Goal: Transaction & Acquisition: Purchase product/service

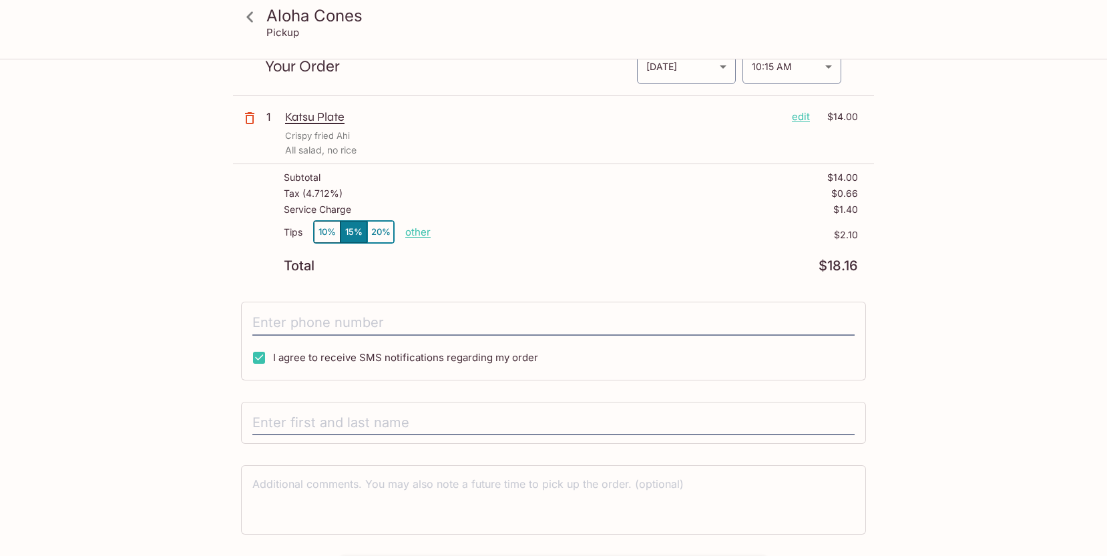
scroll to position [105, 0]
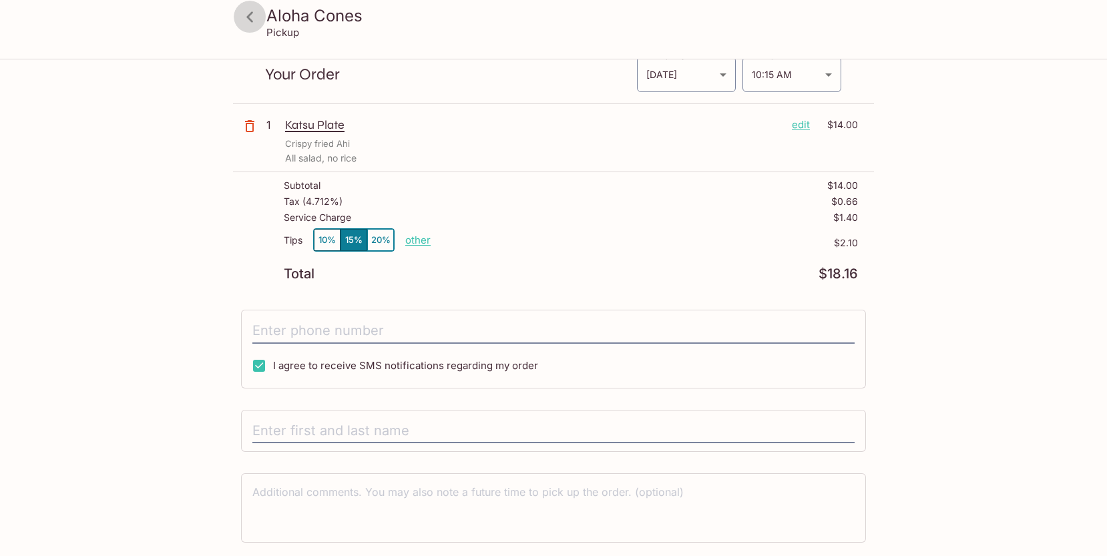
click at [250, 19] on icon at bounding box center [249, 16] width 7 height 11
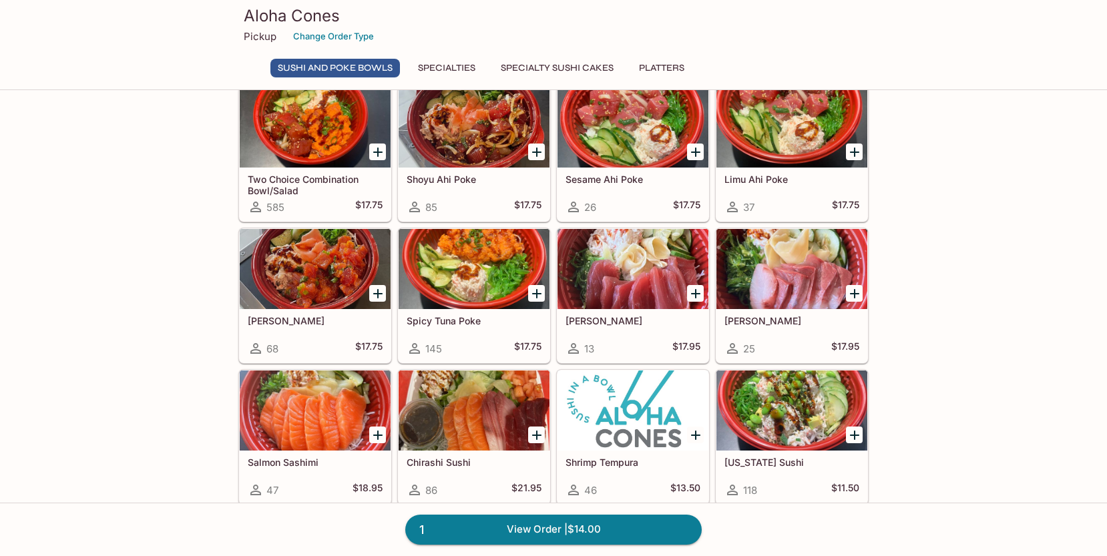
scroll to position [181, 0]
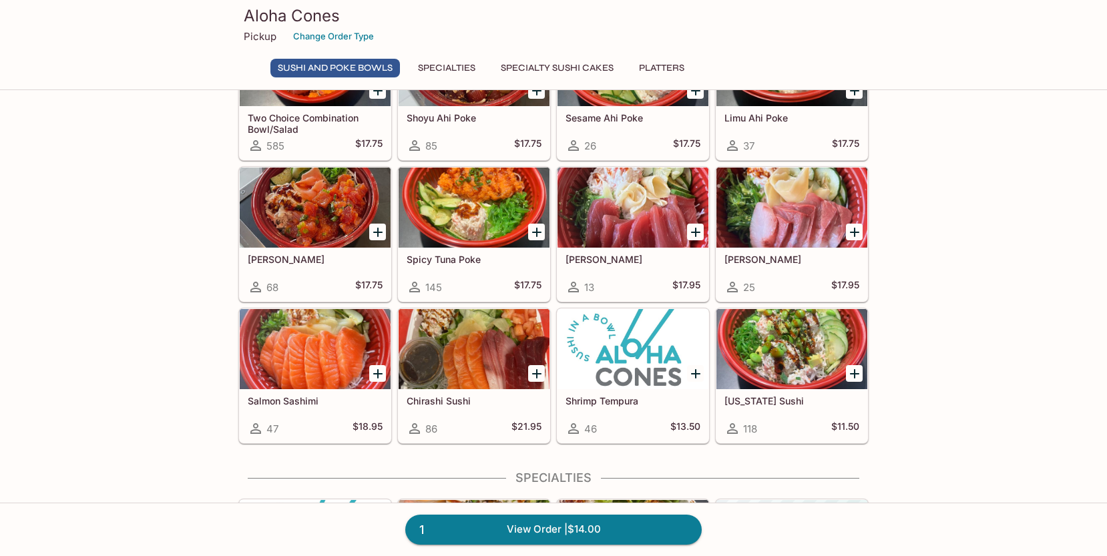
click at [853, 371] on icon "Add California Sushi" at bounding box center [855, 374] width 16 height 16
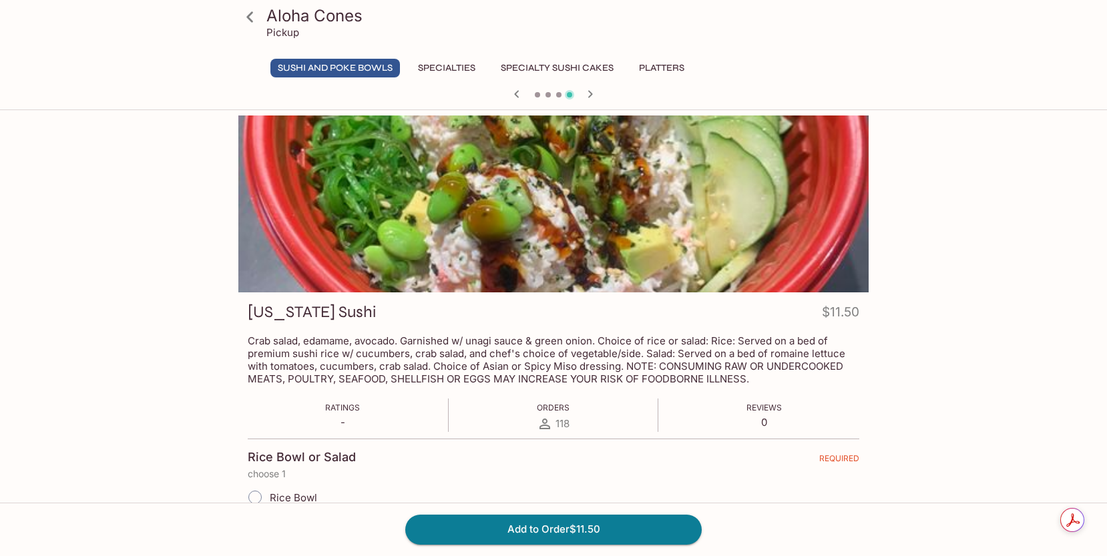
scroll to position [118, 0]
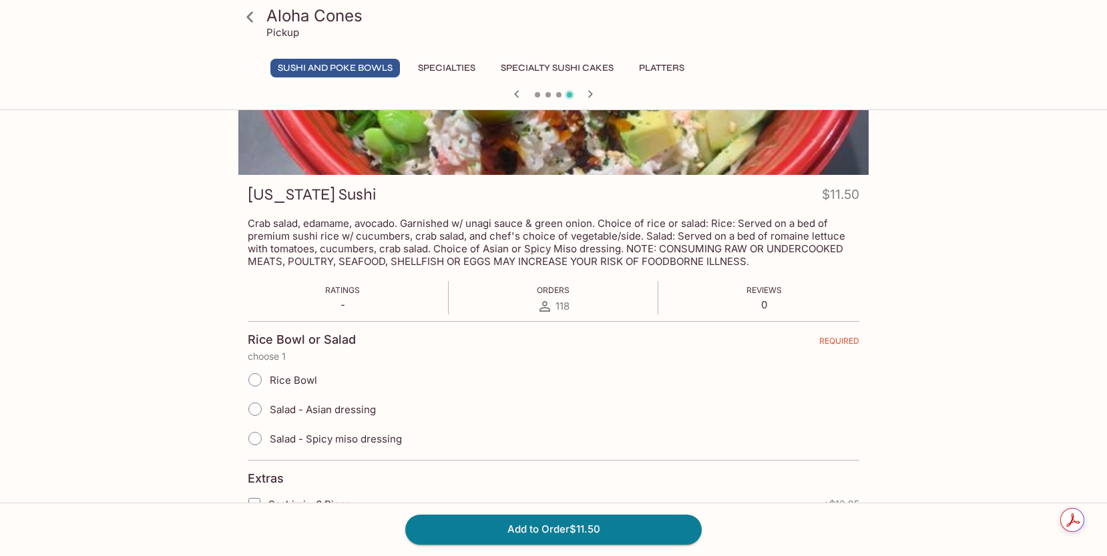
click at [248, 375] on input "Rice Bowl" at bounding box center [255, 380] width 28 height 28
radio input "true"
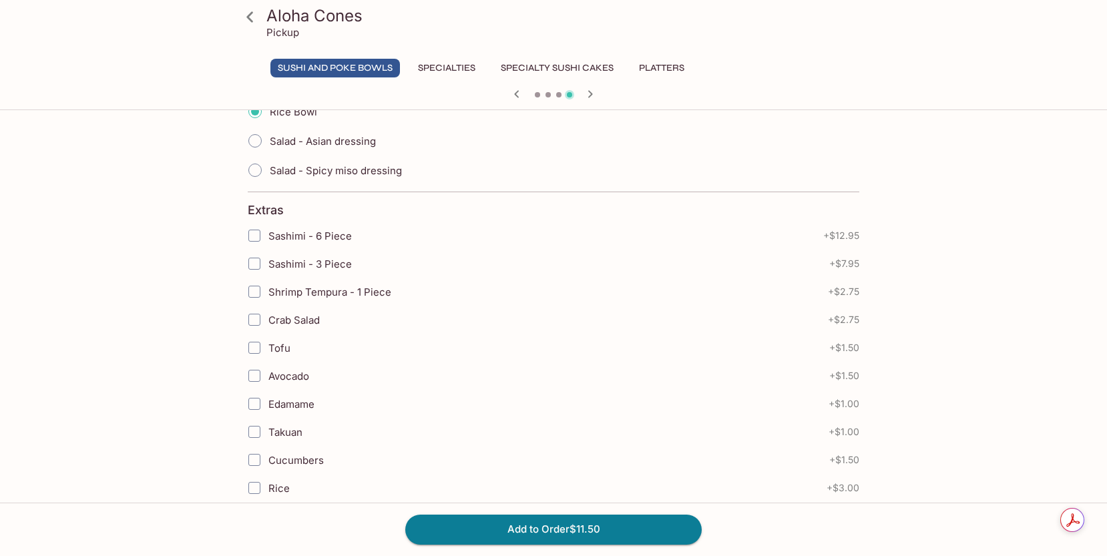
scroll to position [457, 0]
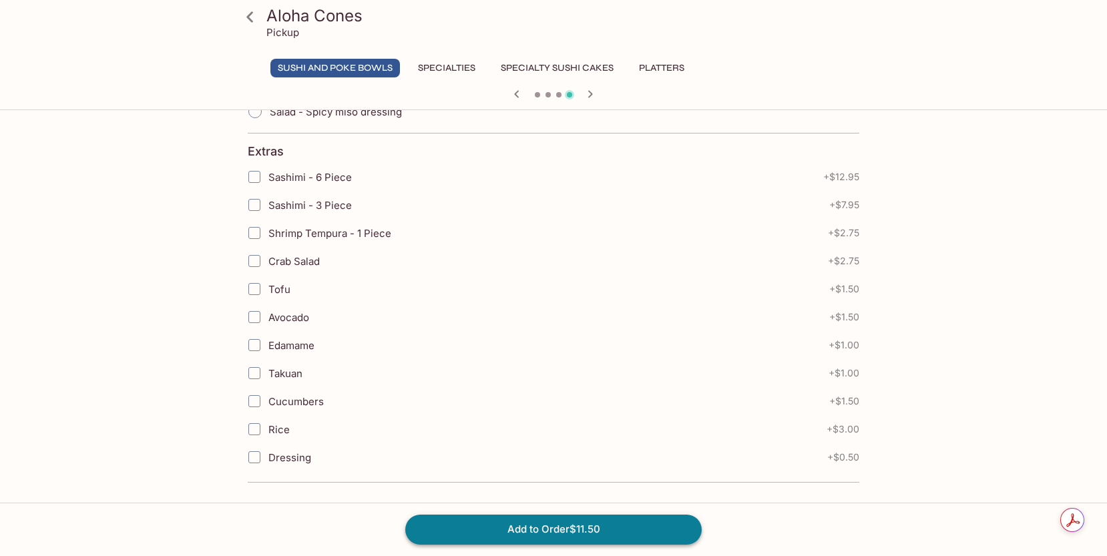
click at [542, 539] on button "Add to Order $11.50" at bounding box center [553, 529] width 296 height 29
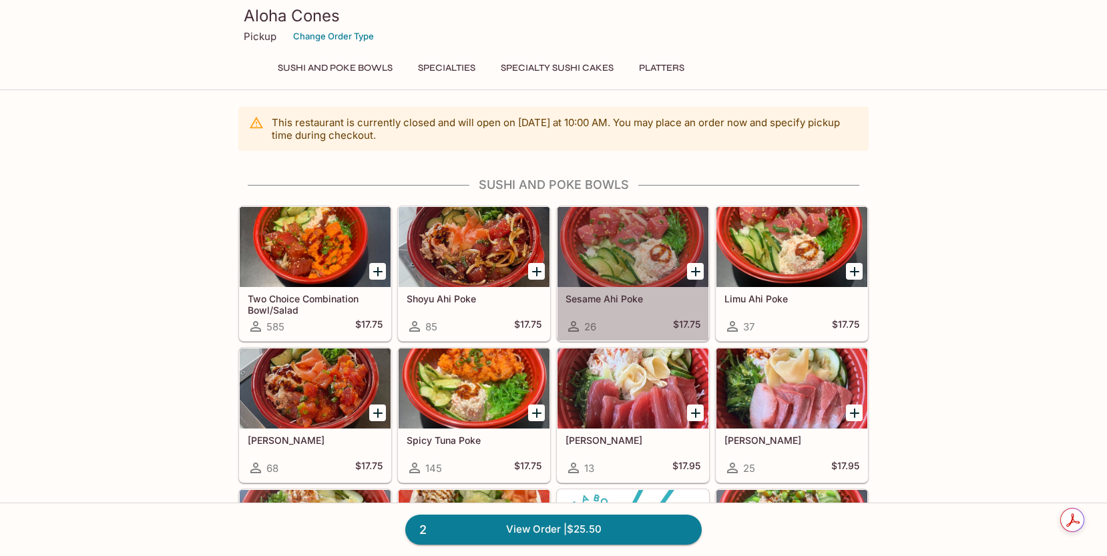
click at [596, 306] on div "Sesame Ahi Poke 26 $17.75" at bounding box center [632, 313] width 151 height 53
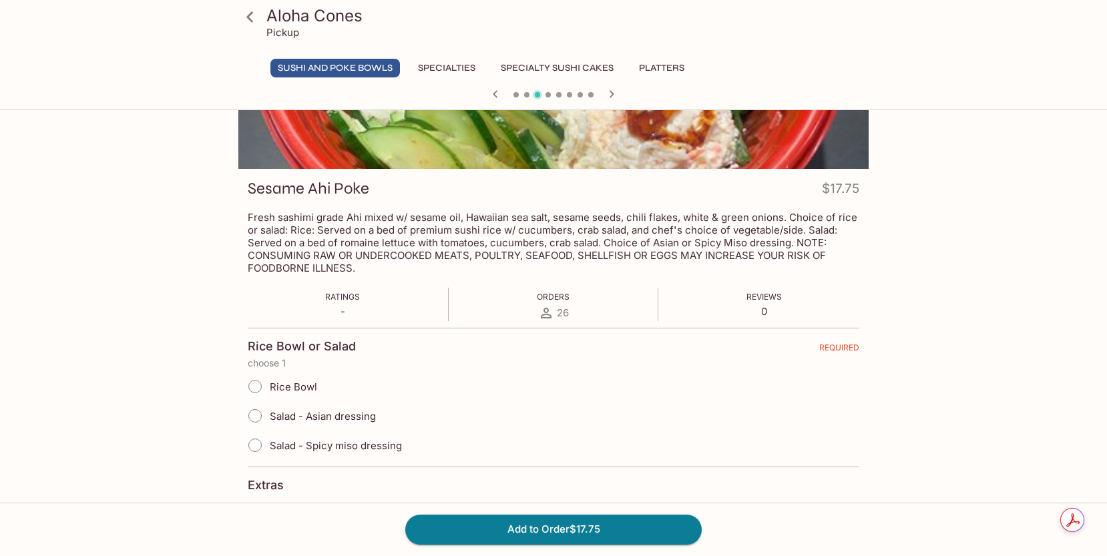
scroll to position [272, 0]
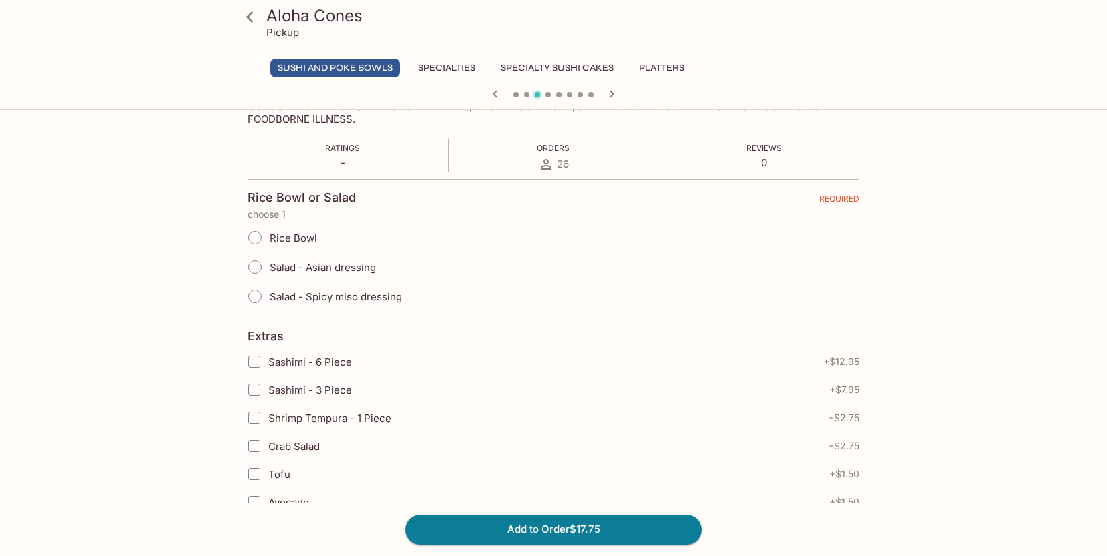
click at [254, 234] on input "Rice Bowl" at bounding box center [255, 238] width 28 height 28
radio input "true"
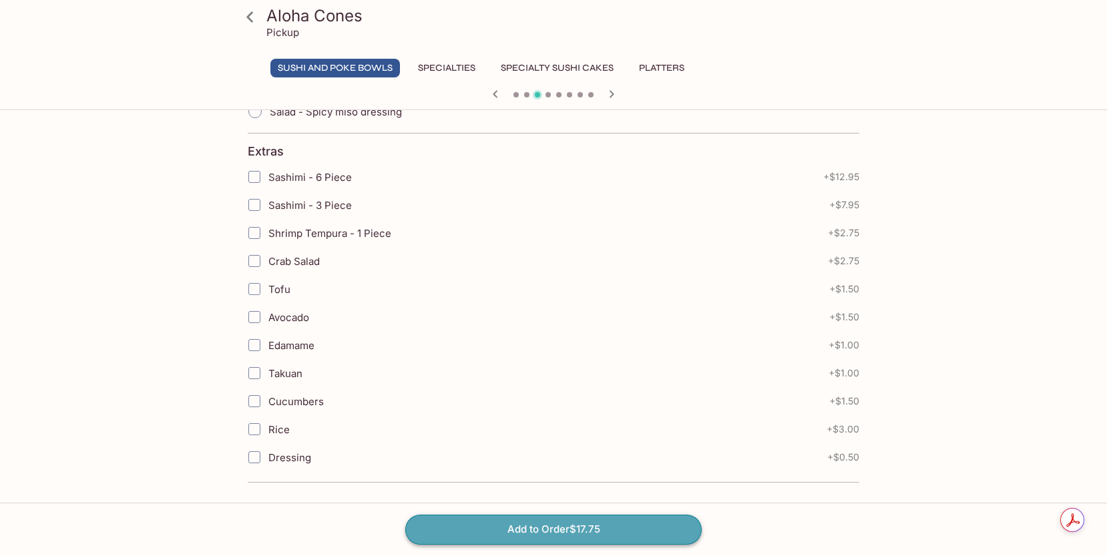
click at [575, 527] on button "Add to Order $17.75" at bounding box center [553, 529] width 296 height 29
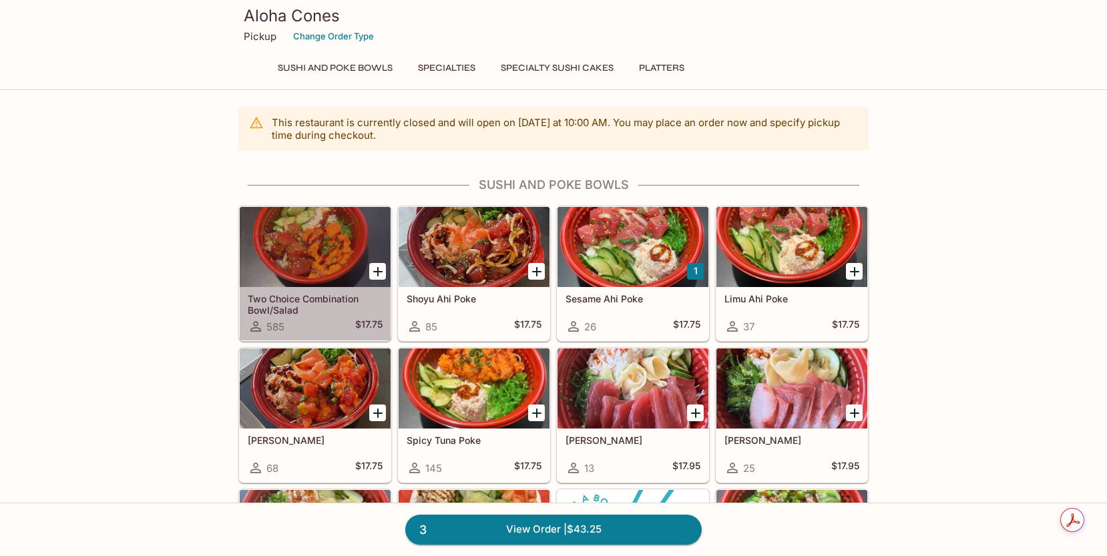
click at [264, 306] on h5 "Two Choice Combination Bowl/Salad" at bounding box center [315, 304] width 135 height 22
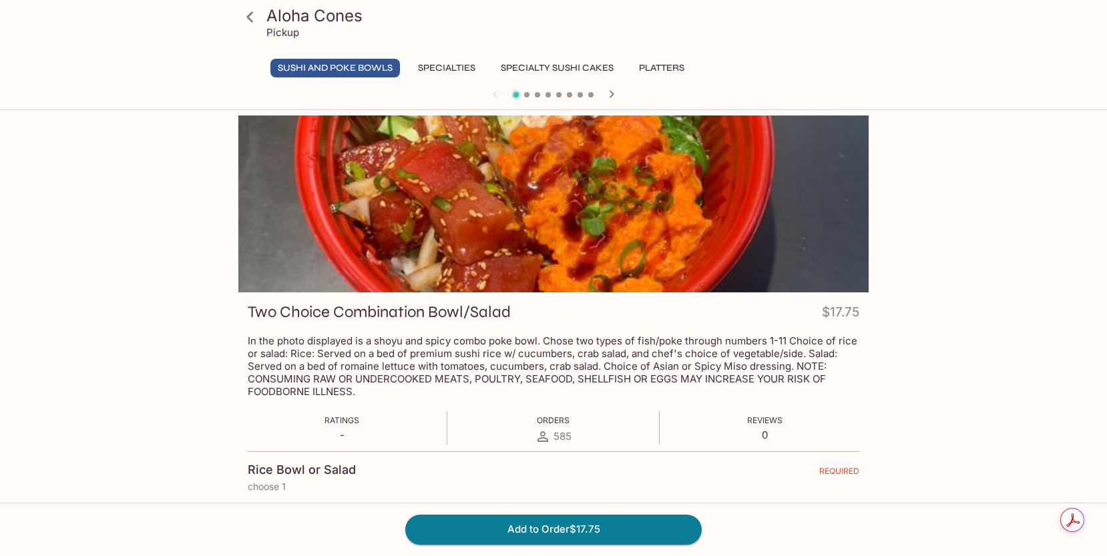
scroll to position [124, 0]
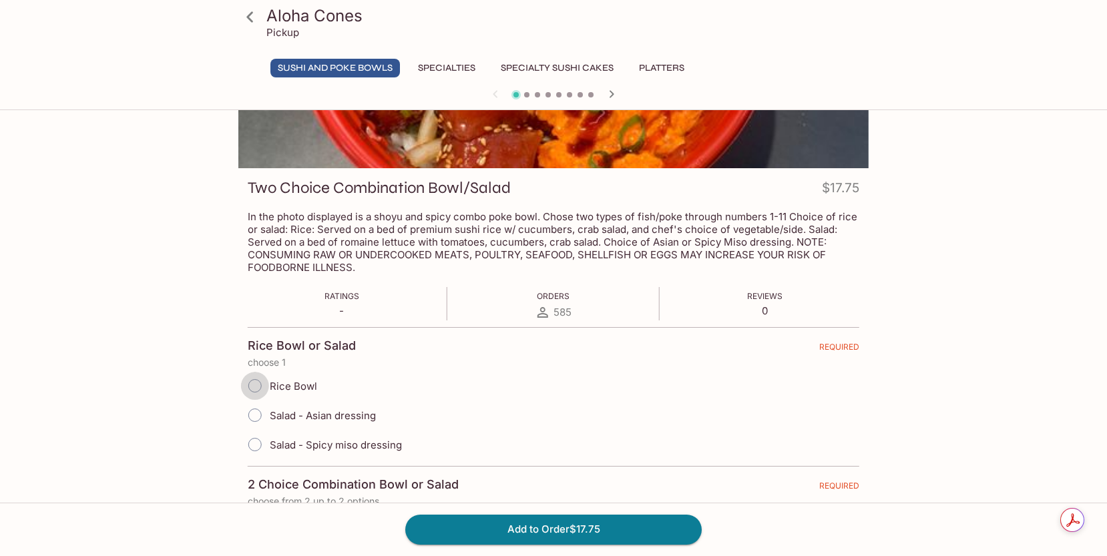
click at [250, 387] on input "Rice Bowl" at bounding box center [255, 386] width 28 height 28
click at [250, 382] on input "Rice Bowl" at bounding box center [255, 386] width 28 height 28
click at [256, 382] on input "Rice Bowl" at bounding box center [255, 386] width 28 height 28
click at [250, 382] on input "Rice Bowl" at bounding box center [255, 386] width 28 height 28
click at [253, 384] on input "Rice Bowl" at bounding box center [255, 386] width 28 height 28
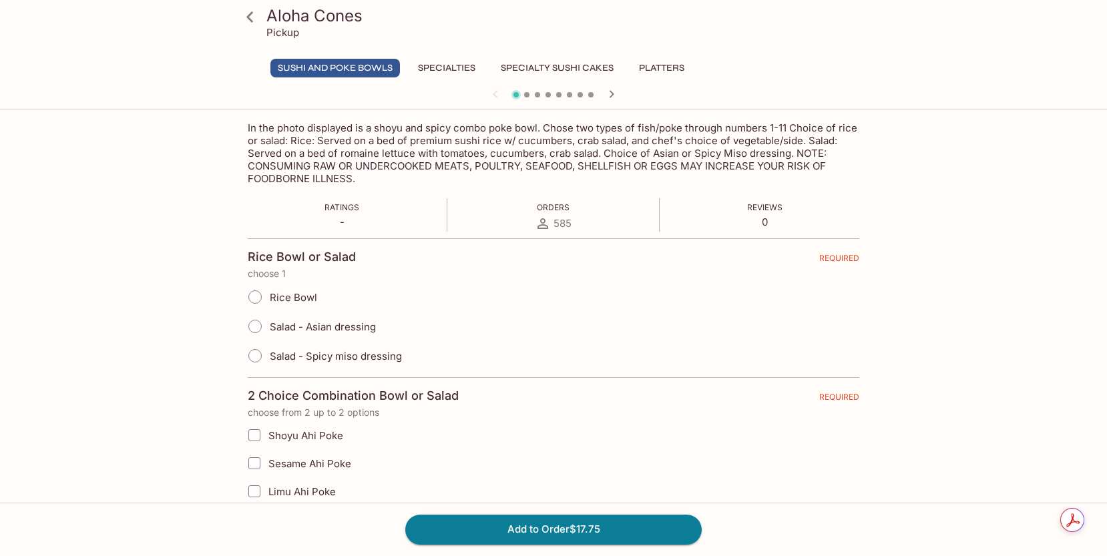
scroll to position [219, 0]
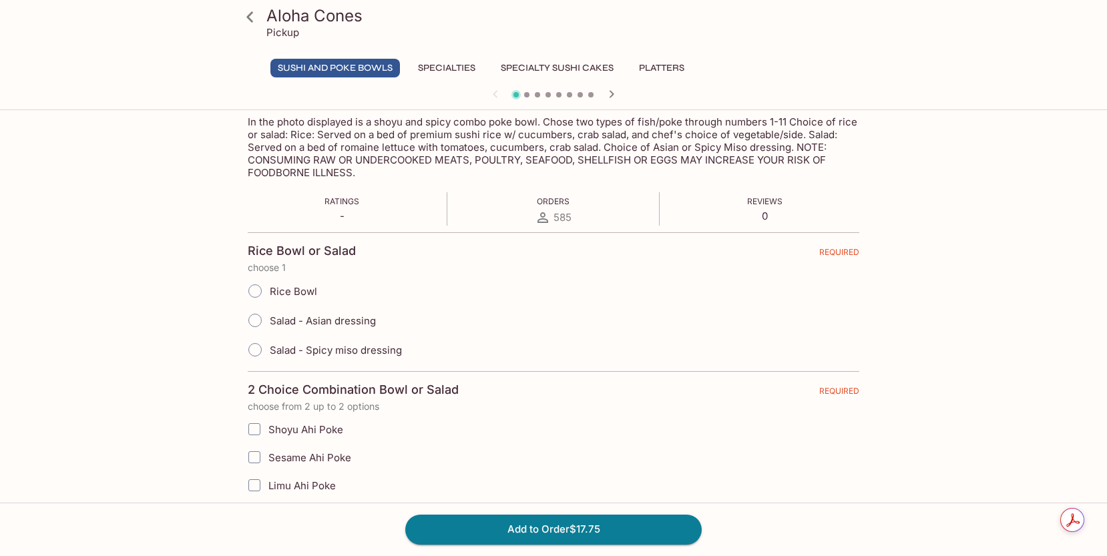
click at [259, 291] on input "Rice Bowl" at bounding box center [255, 291] width 28 height 28
radio input "true"
click at [254, 291] on input "Rice Bowl" at bounding box center [255, 291] width 28 height 28
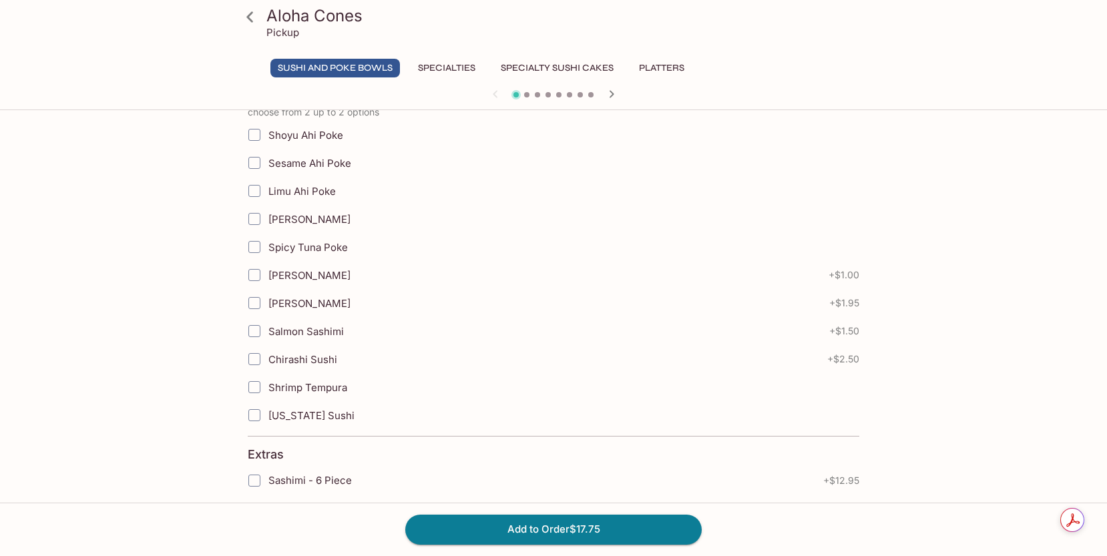
scroll to position [521, 0]
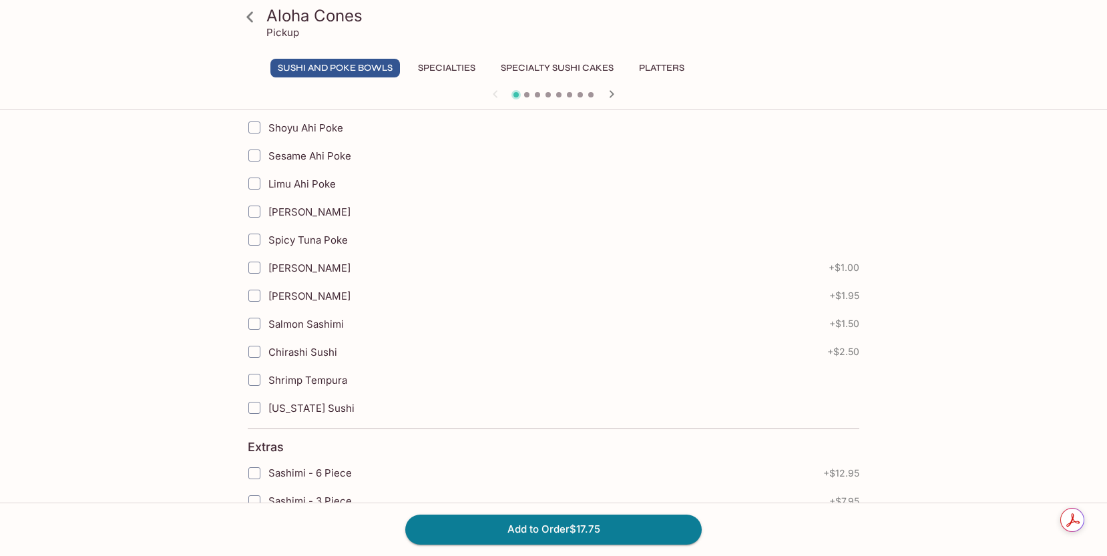
click at [264, 408] on input "[US_STATE] Sushi" at bounding box center [254, 408] width 27 height 27
click at [248, 405] on input "[US_STATE] Sushi" at bounding box center [254, 408] width 27 height 27
click at [253, 407] on input "[US_STATE] Sushi" at bounding box center [254, 408] width 27 height 27
checkbox input "true"
click at [257, 128] on input "Shoyu Ahi Poke" at bounding box center [254, 127] width 27 height 27
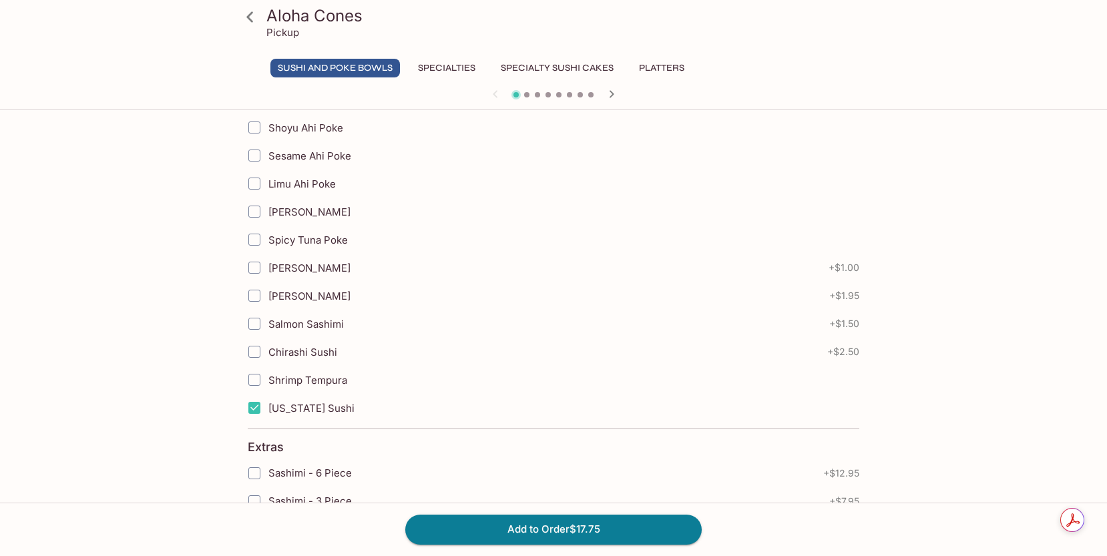
checkbox input "true"
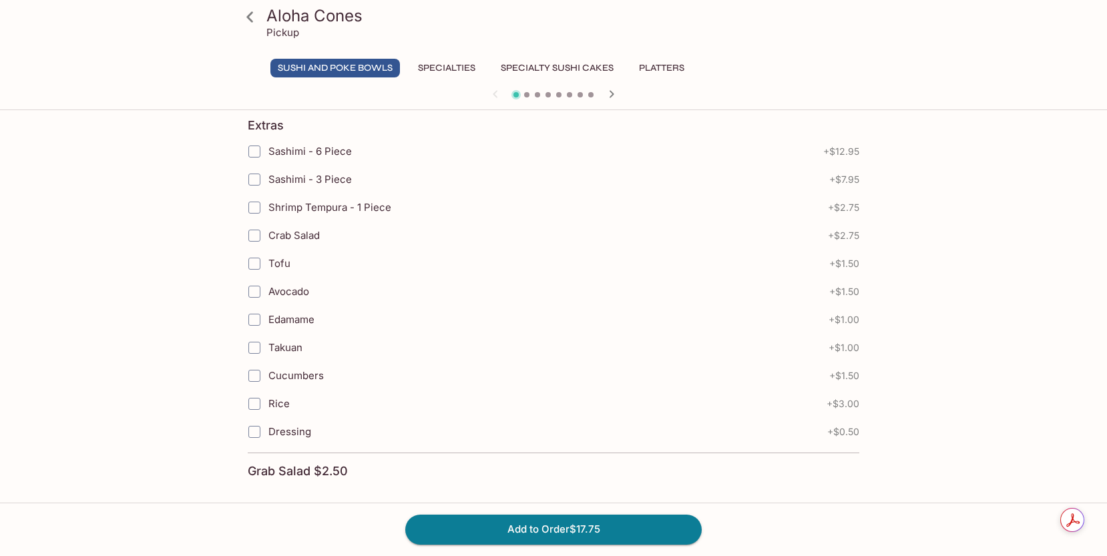
scroll to position [844, 0]
click at [520, 534] on button "Add to Order $17.75" at bounding box center [553, 529] width 296 height 29
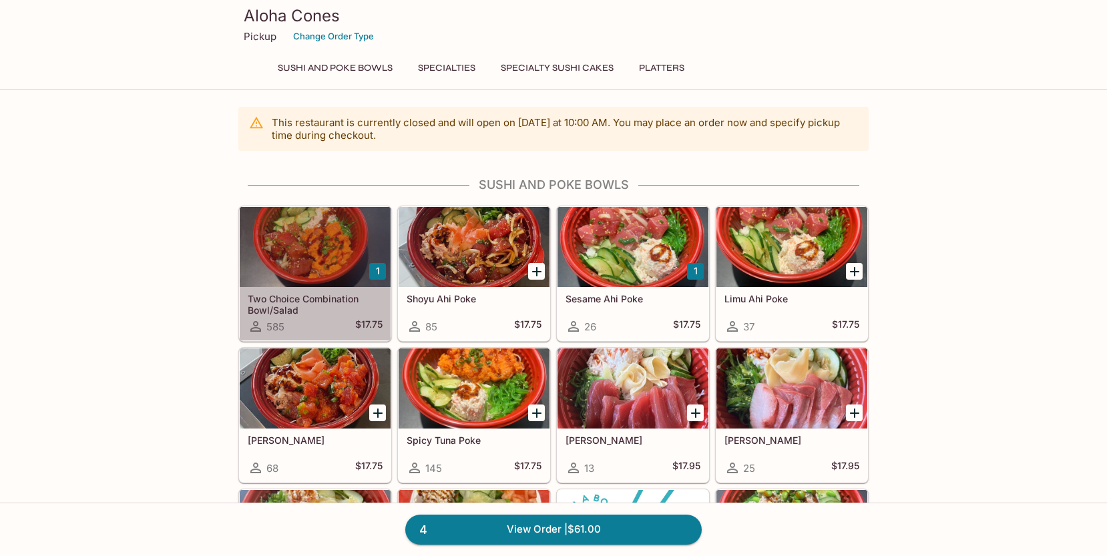
click at [309, 314] on h5 "Two Choice Combination Bowl/Salad" at bounding box center [315, 304] width 135 height 22
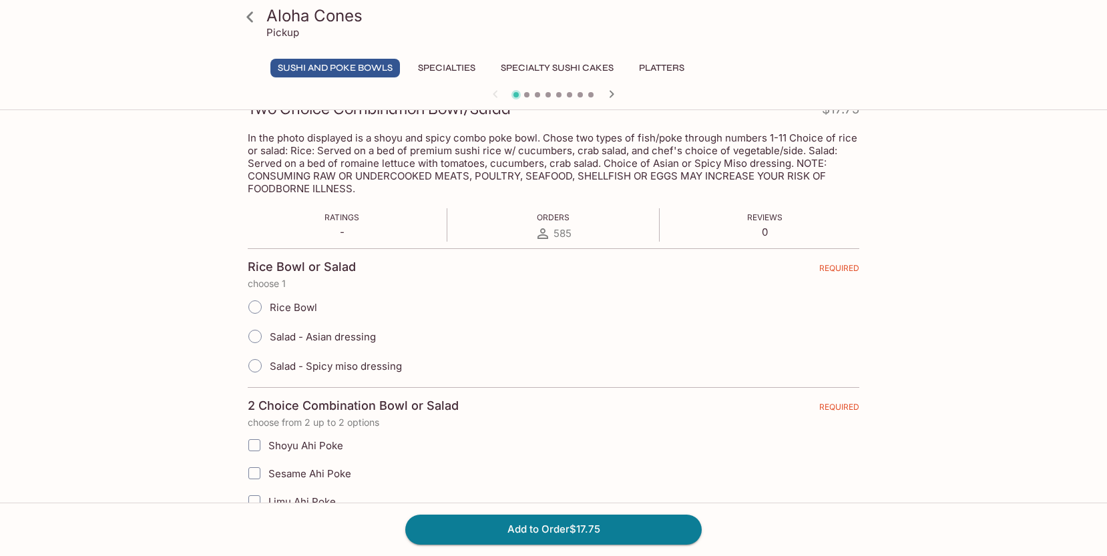
scroll to position [205, 0]
click at [254, 304] on input "Rice Bowl" at bounding box center [255, 305] width 28 height 28
click at [258, 307] on input "Rice Bowl" at bounding box center [255, 305] width 28 height 28
radio input "true"
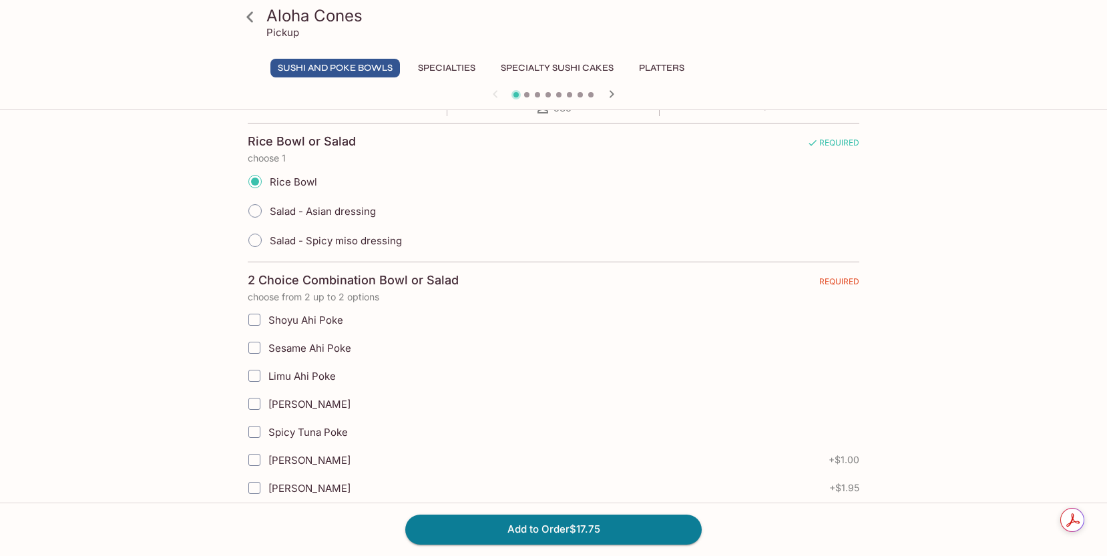
scroll to position [336, 0]
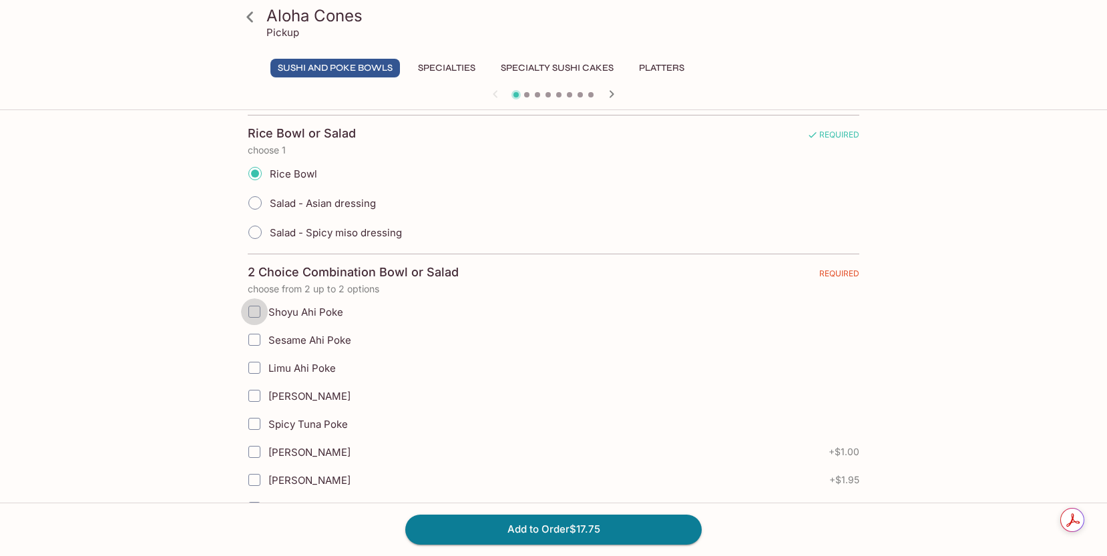
click at [255, 309] on input "Shoyu Ahi Poke" at bounding box center [254, 311] width 27 height 27
checkbox input "true"
click at [248, 363] on input "Limu Ahi Poke" at bounding box center [254, 368] width 27 height 27
checkbox input "true"
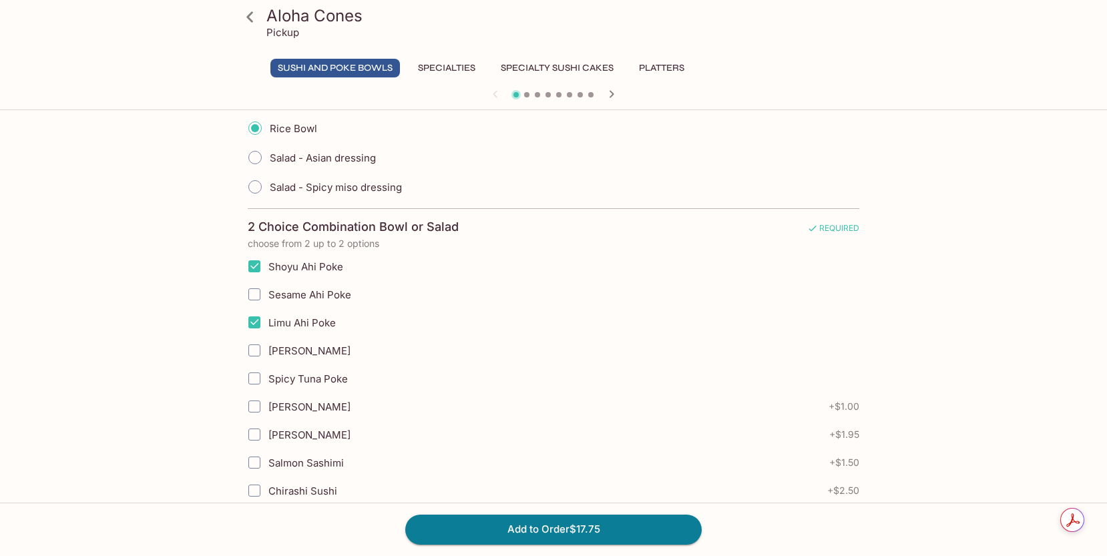
scroll to position [453, 0]
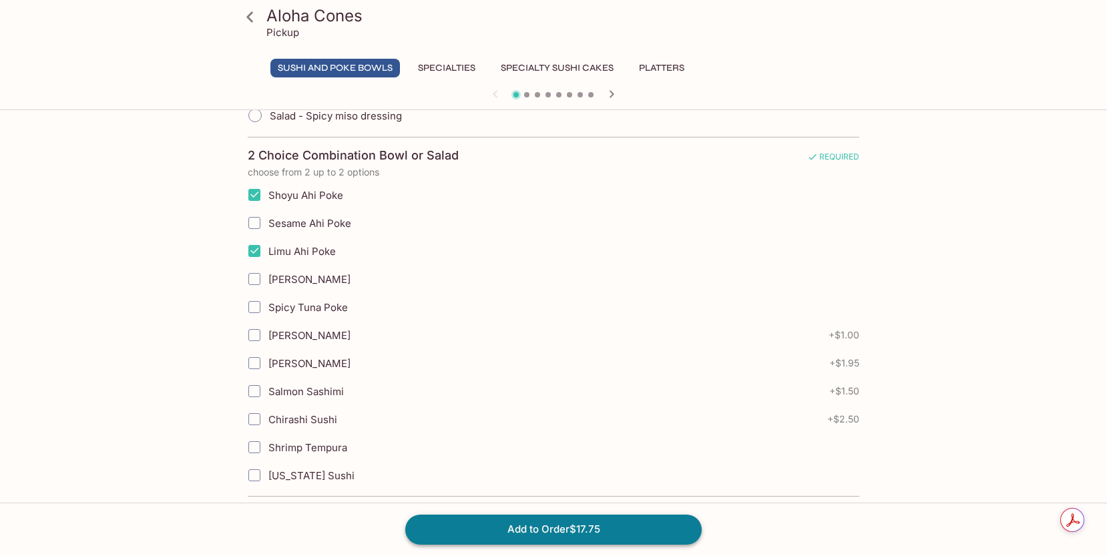
click at [534, 535] on button "Add to Order $17.75" at bounding box center [553, 529] width 296 height 29
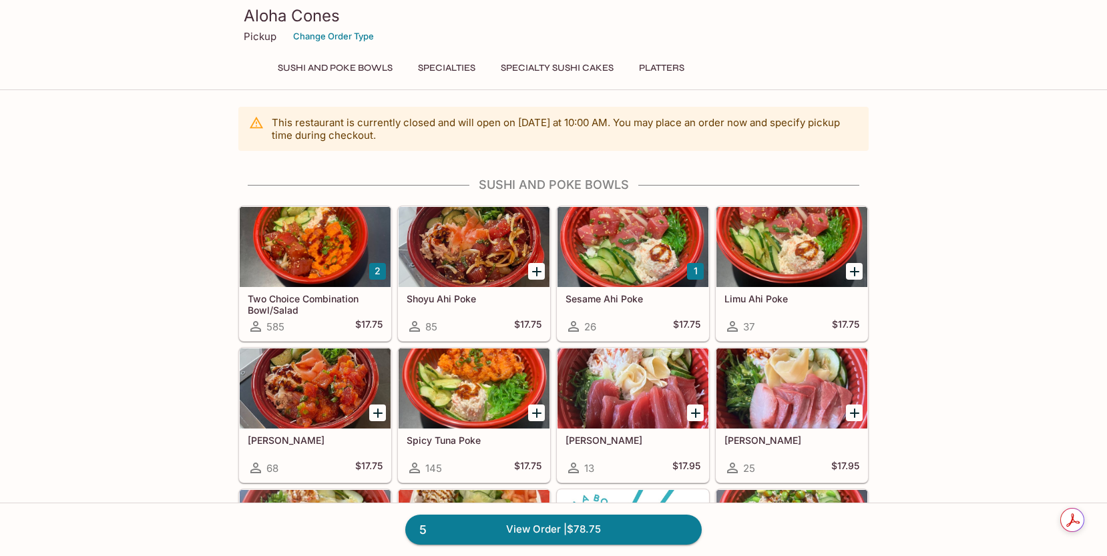
click at [308, 311] on h5 "Two Choice Combination Bowl/Salad" at bounding box center [315, 304] width 135 height 22
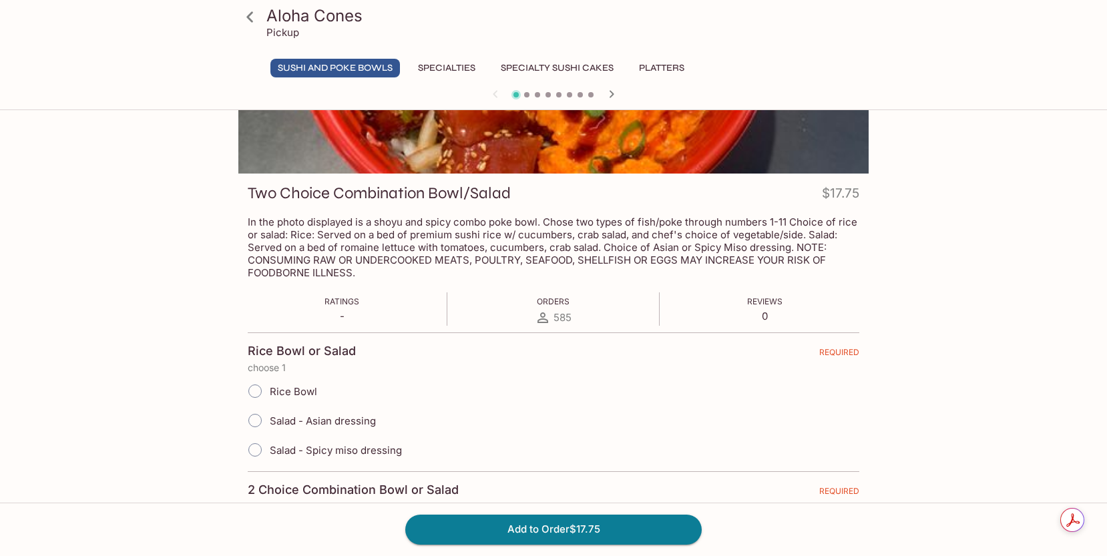
scroll to position [120, 0]
click at [256, 388] on input "Rice Bowl" at bounding box center [255, 391] width 28 height 28
radio input "true"
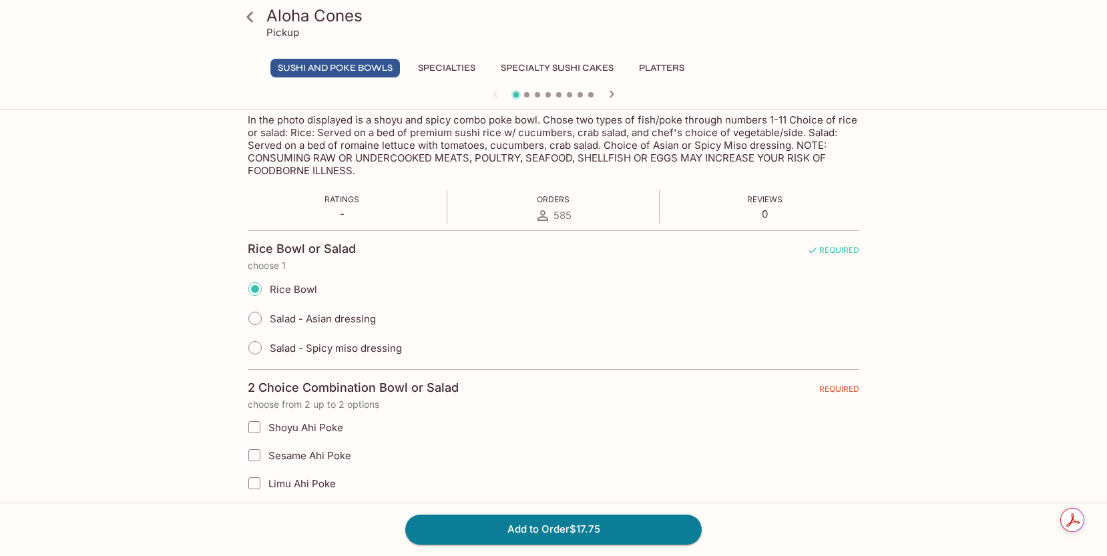
scroll to position [366, 0]
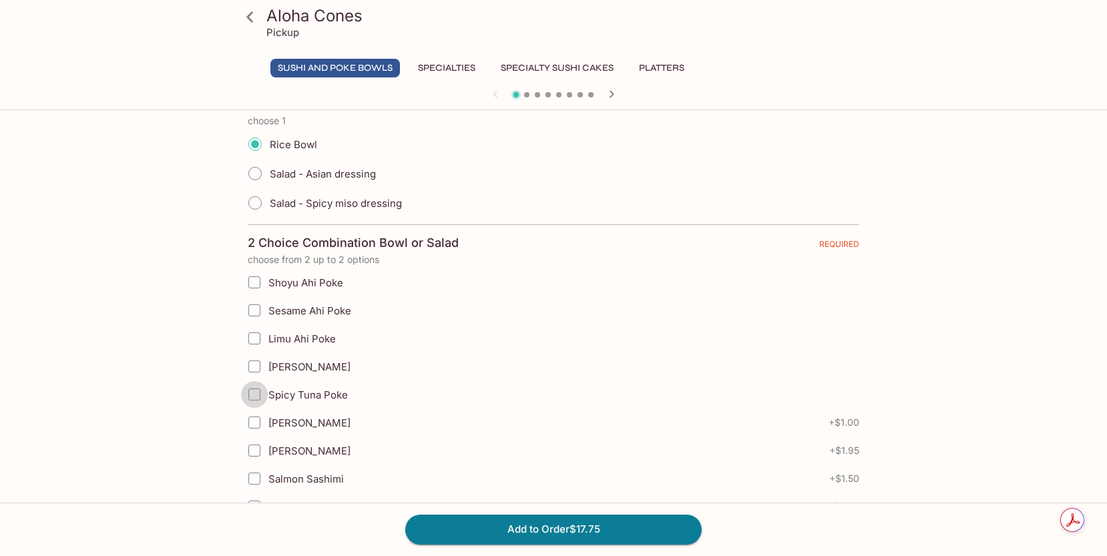
click at [256, 393] on input "Spicy Tuna Poke" at bounding box center [254, 394] width 27 height 27
checkbox input "true"
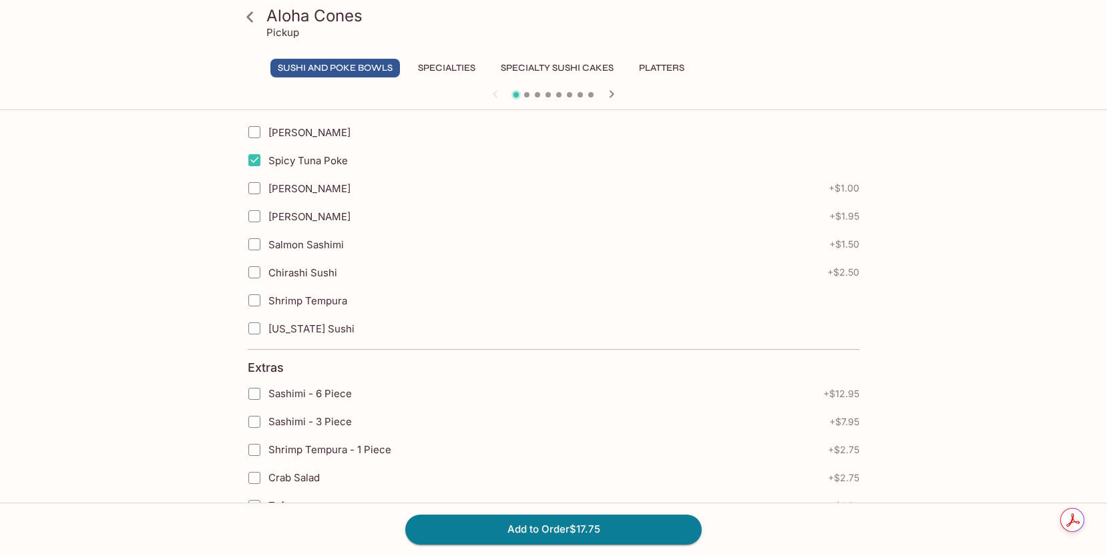
scroll to position [602, 0]
click at [252, 326] on input "[US_STATE] Sushi" at bounding box center [254, 327] width 27 height 27
checkbox input "true"
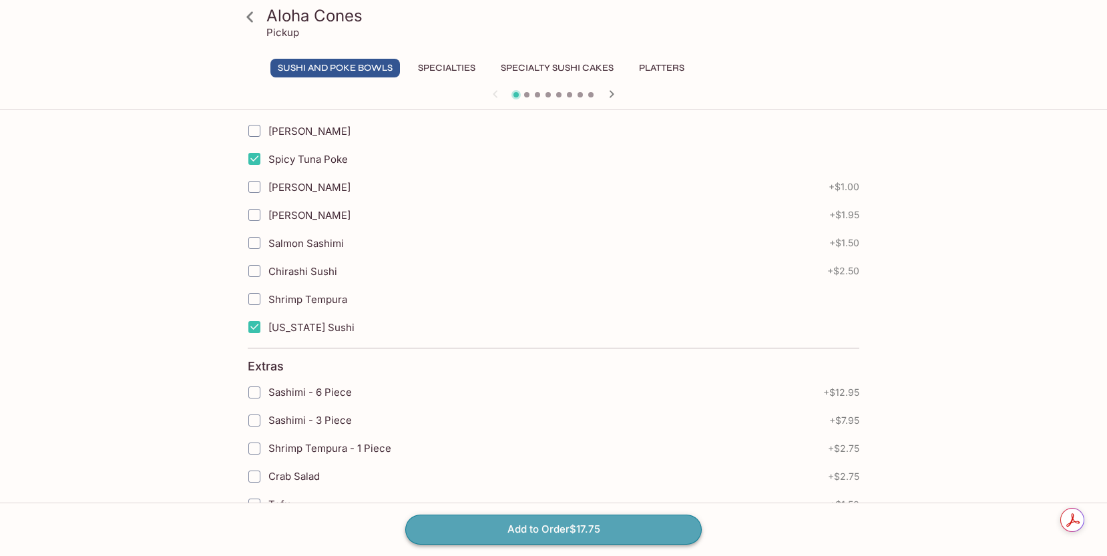
click at [476, 533] on button "Add to Order $17.75" at bounding box center [553, 529] width 296 height 29
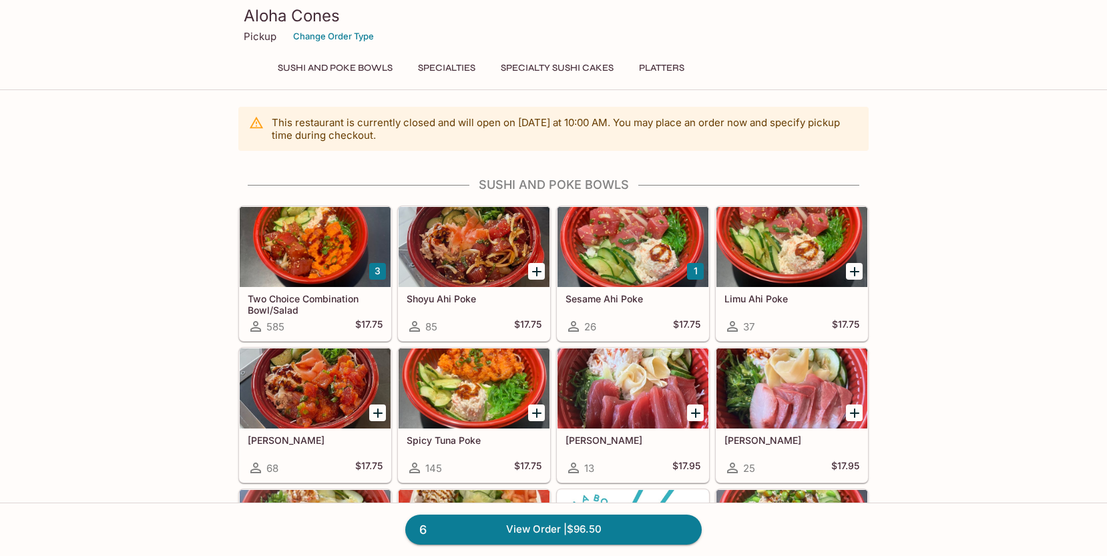
click at [326, 307] on h5 "Two Choice Combination Bowl/Salad" at bounding box center [315, 304] width 135 height 22
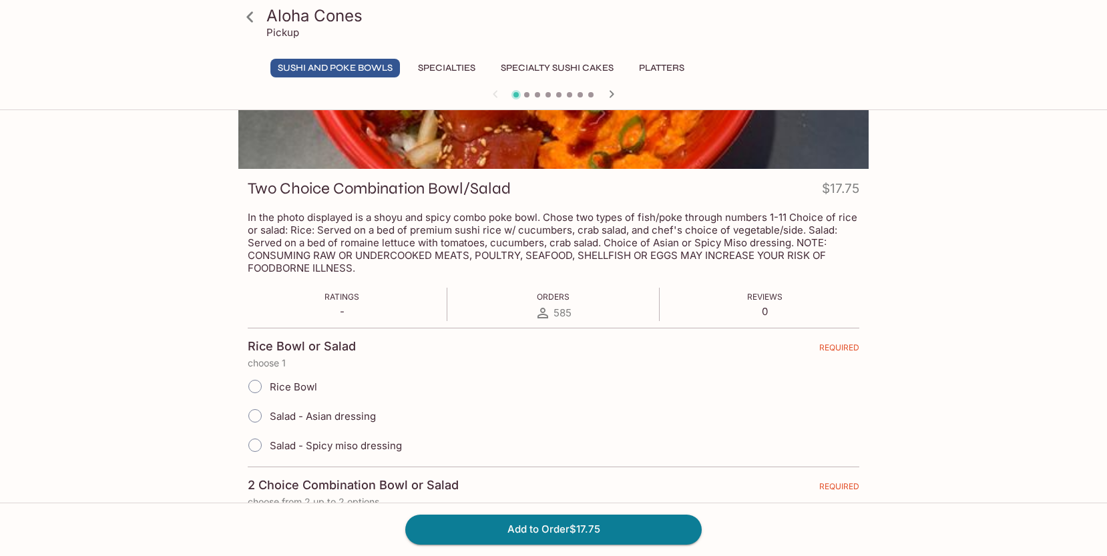
scroll to position [262, 0]
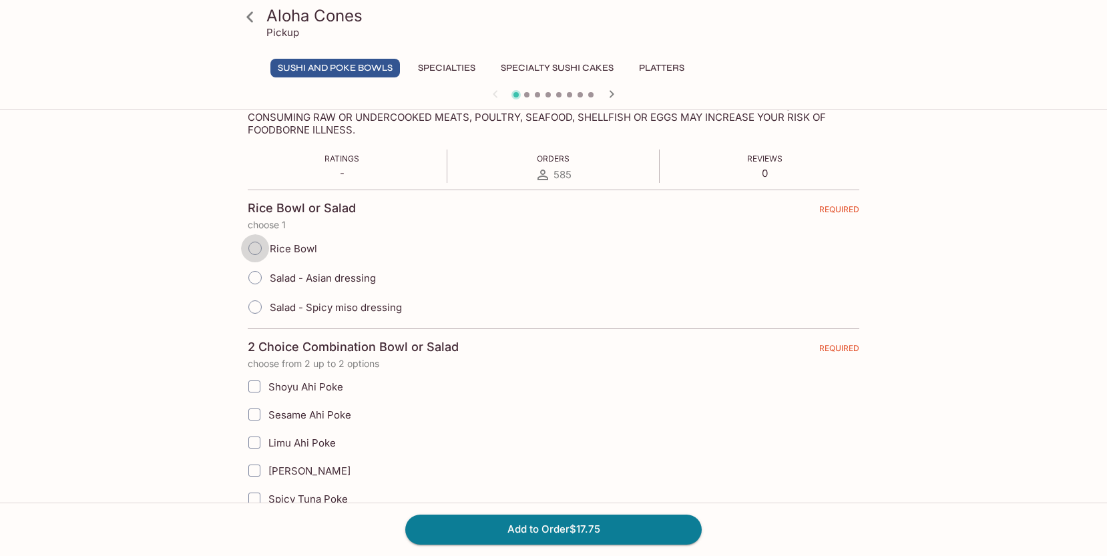
click at [253, 247] on input "Rice Bowl" at bounding box center [255, 248] width 28 height 28
radio input "true"
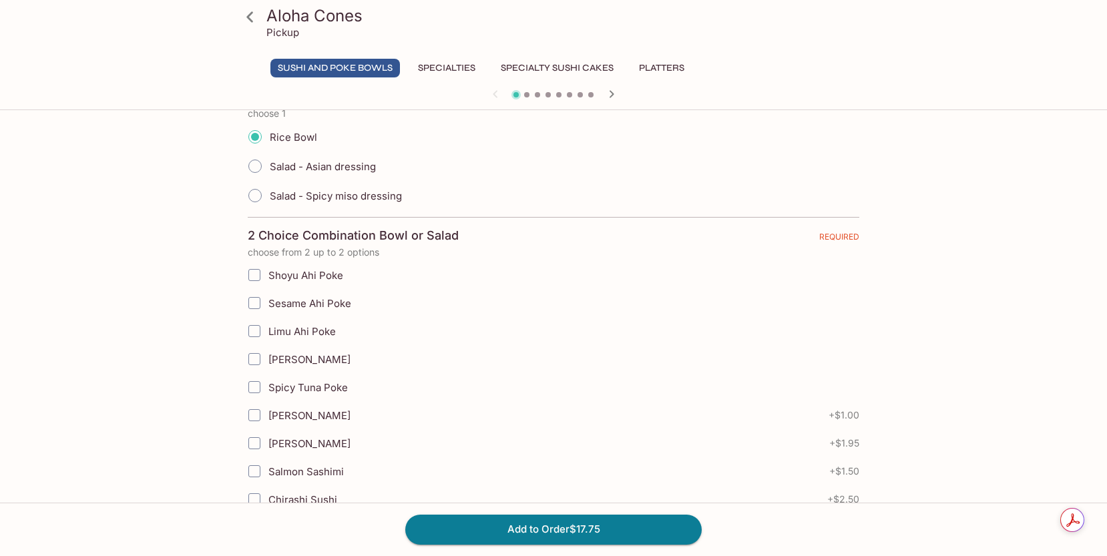
click at [256, 387] on input "Spicy Tuna Poke" at bounding box center [254, 387] width 27 height 27
checkbox input "true"
click at [255, 276] on input "Shoyu Ahi Poke" at bounding box center [253, 275] width 27 height 27
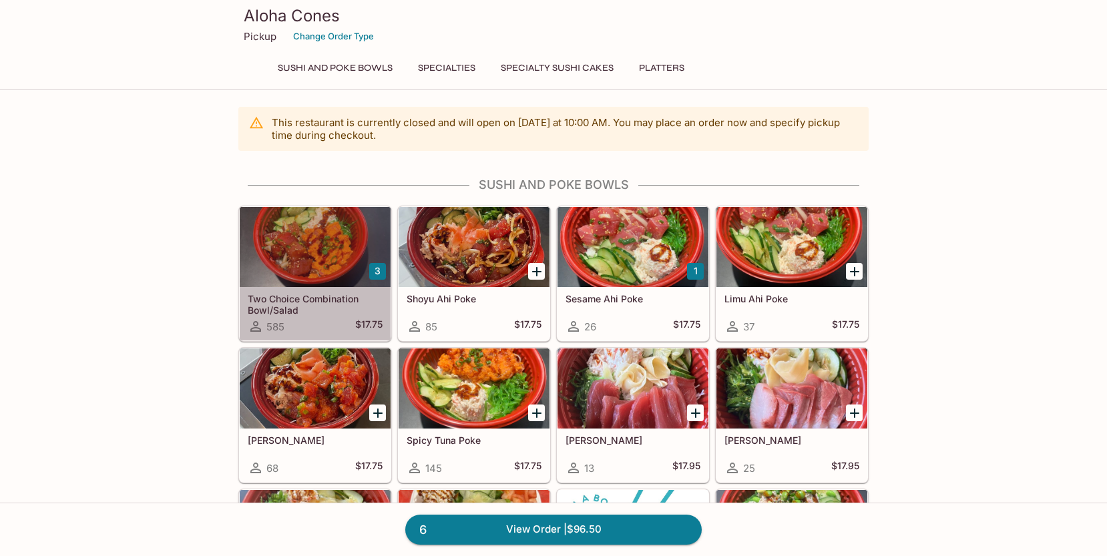
click at [280, 309] on h5 "Two Choice Combination Bowl/Salad" at bounding box center [315, 304] width 135 height 22
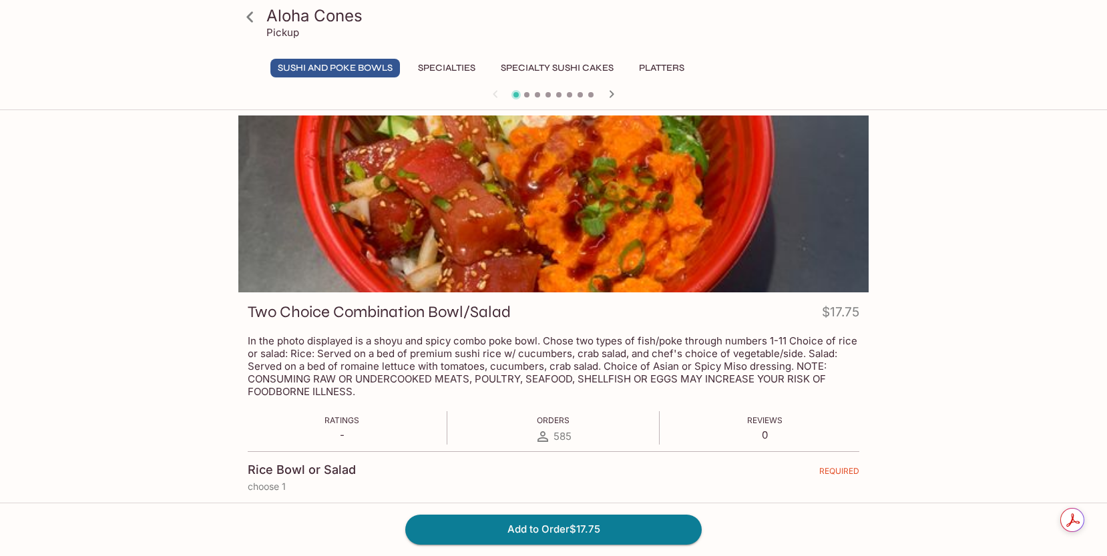
scroll to position [273, 0]
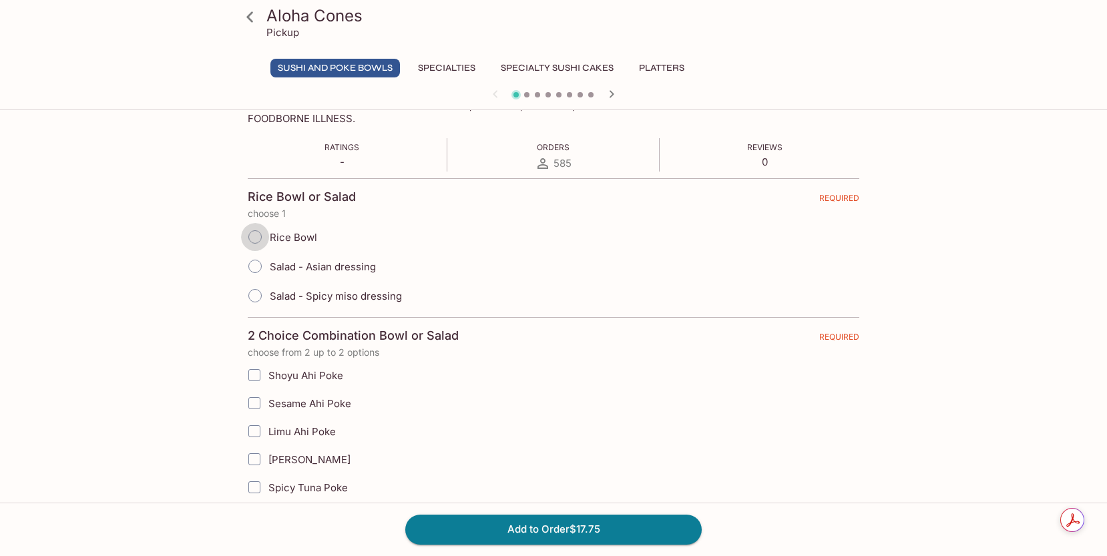
click at [250, 232] on input "Rice Bowl" at bounding box center [255, 237] width 28 height 28
radio input "true"
click at [250, 367] on input "Shoyu Ahi Poke" at bounding box center [254, 375] width 27 height 27
click at [258, 375] on input "Shoyu Ahi Poke" at bounding box center [254, 375] width 27 height 27
checkbox input "true"
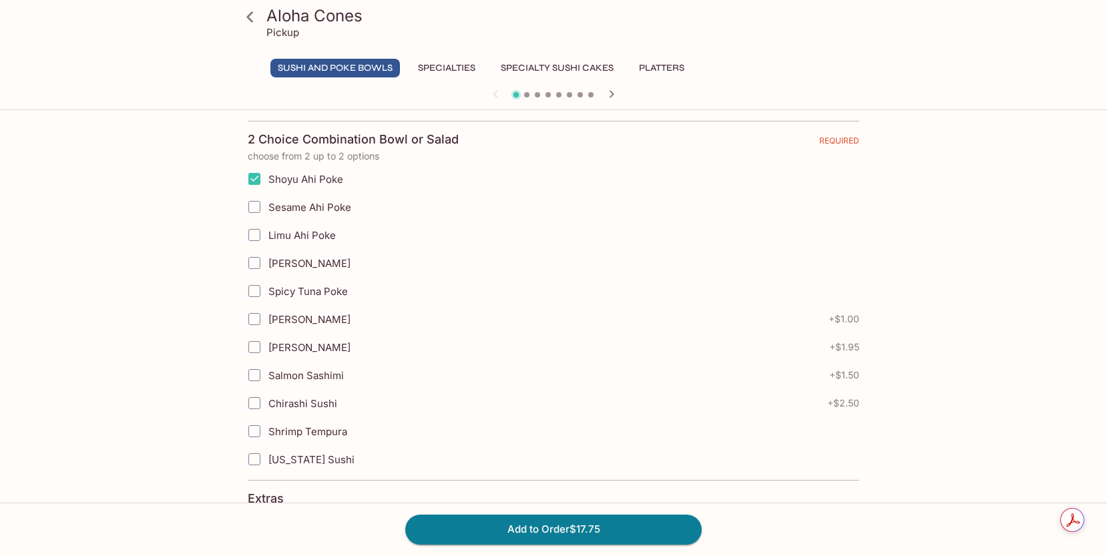
scroll to position [485, 0]
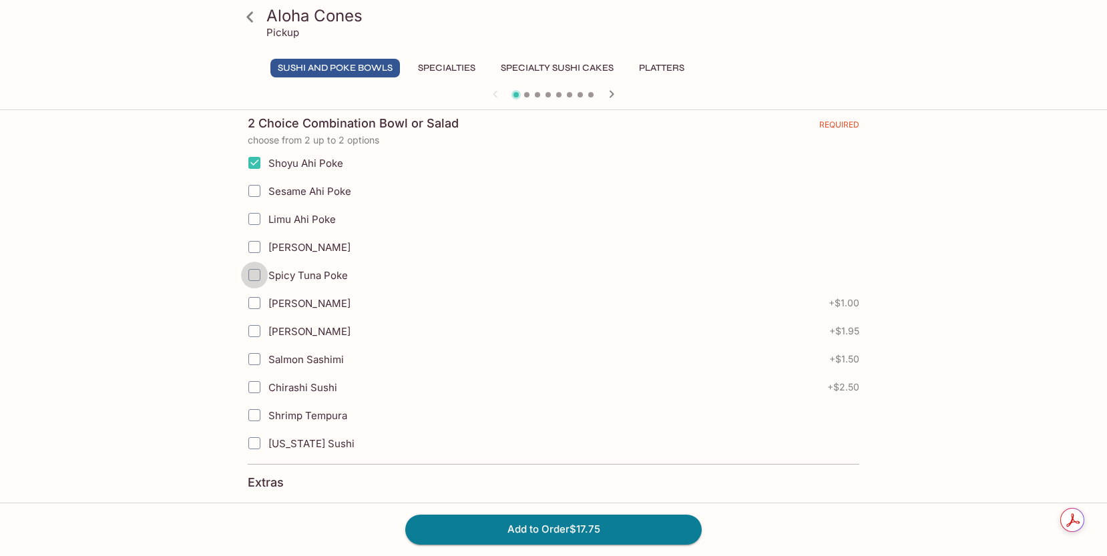
click at [256, 275] on input "Spicy Tuna Poke" at bounding box center [254, 275] width 27 height 27
checkbox input "true"
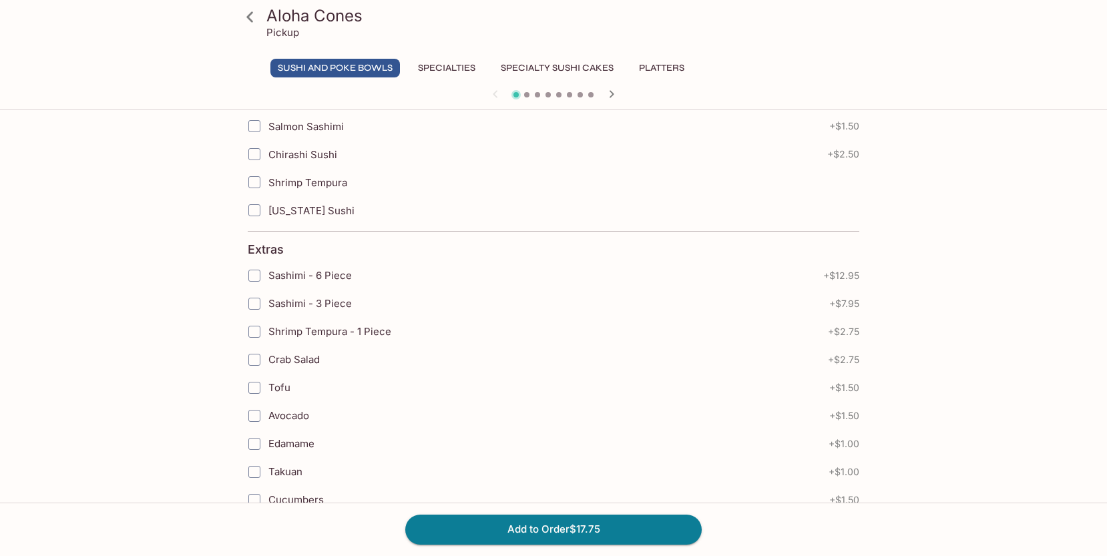
scroll to position [730, 0]
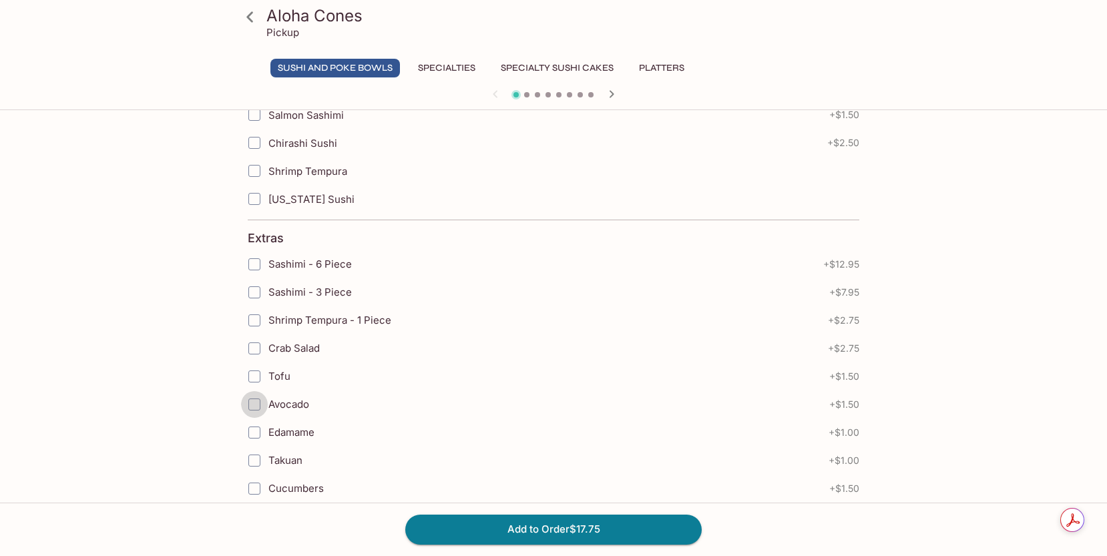
click at [254, 404] on input "Avocado" at bounding box center [254, 404] width 27 height 27
checkbox input "true"
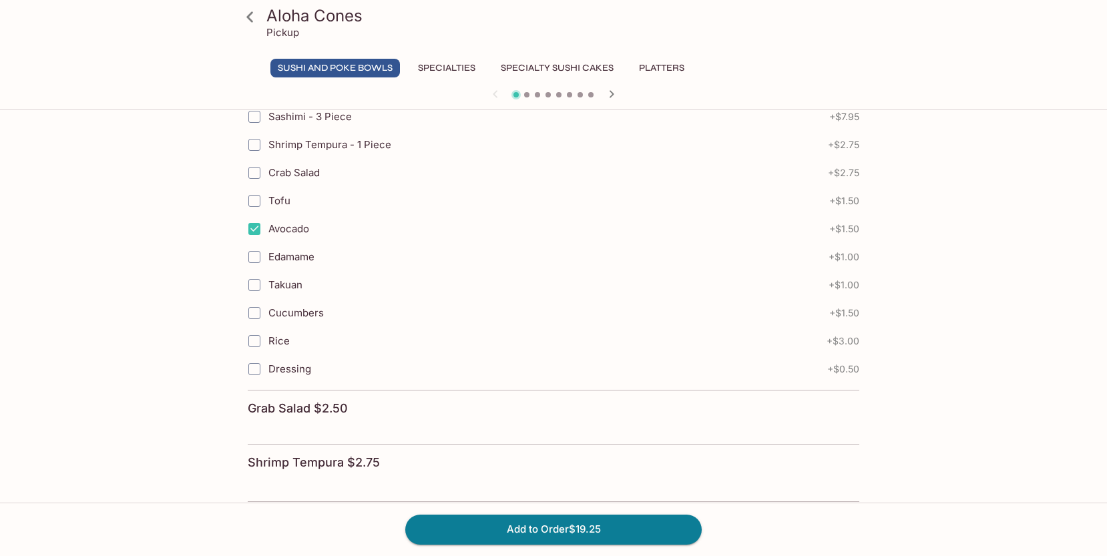
scroll to position [925, 0]
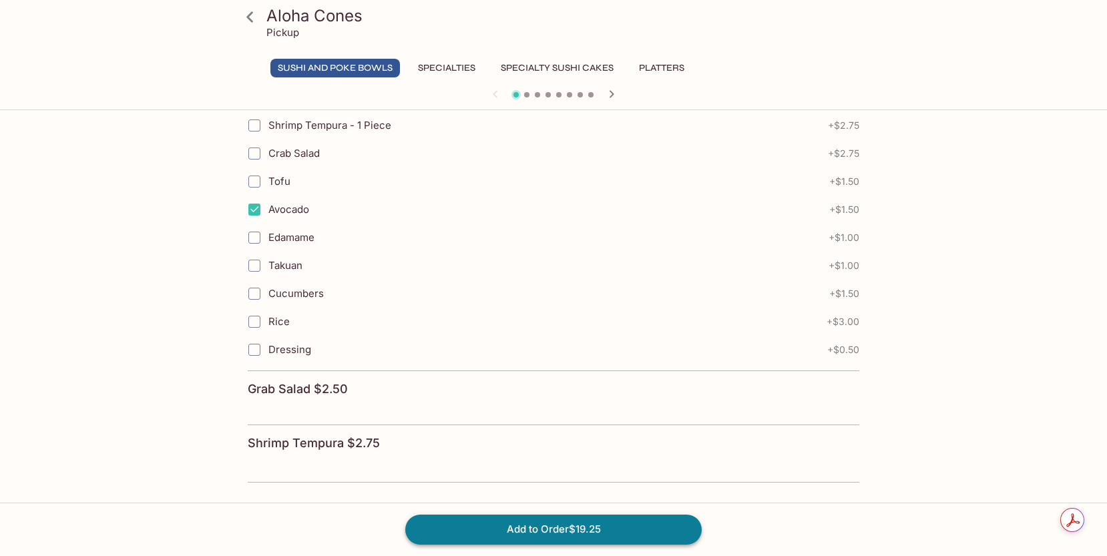
click at [499, 531] on button "Add to Order $19.25" at bounding box center [553, 529] width 296 height 29
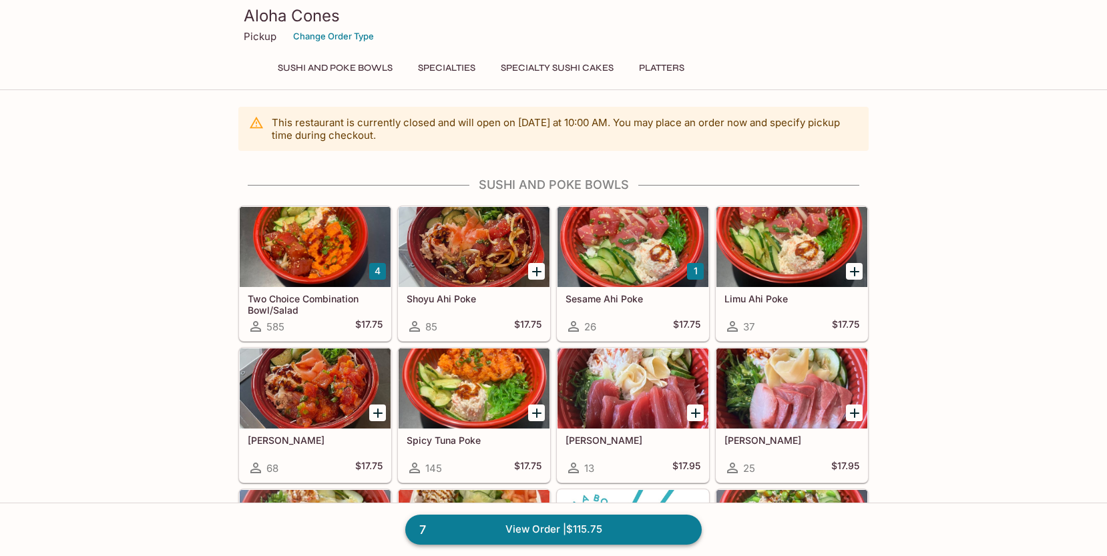
click at [469, 536] on link "7 View Order | $115.75" at bounding box center [553, 529] width 296 height 29
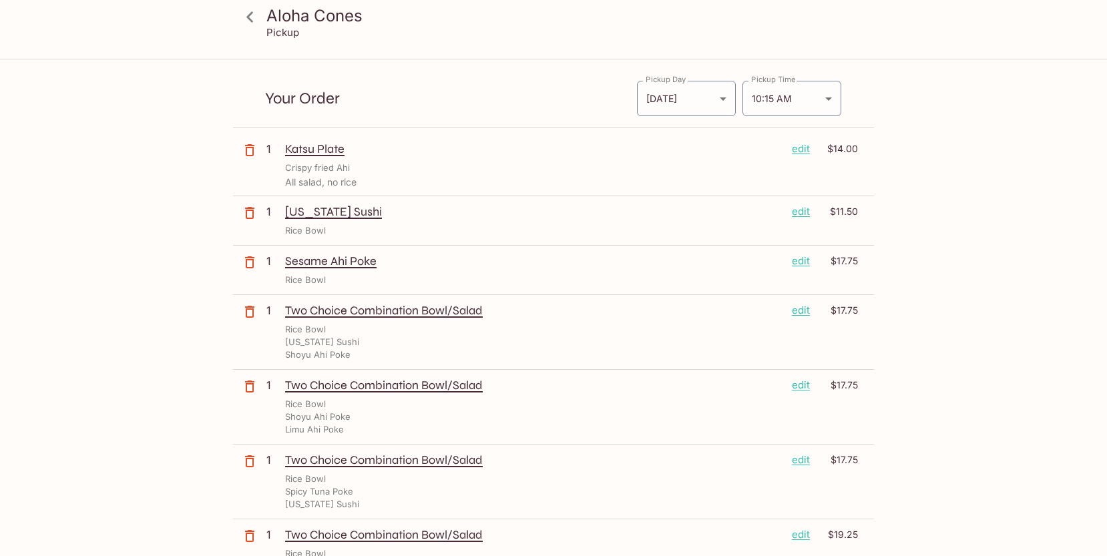
scroll to position [73, 0]
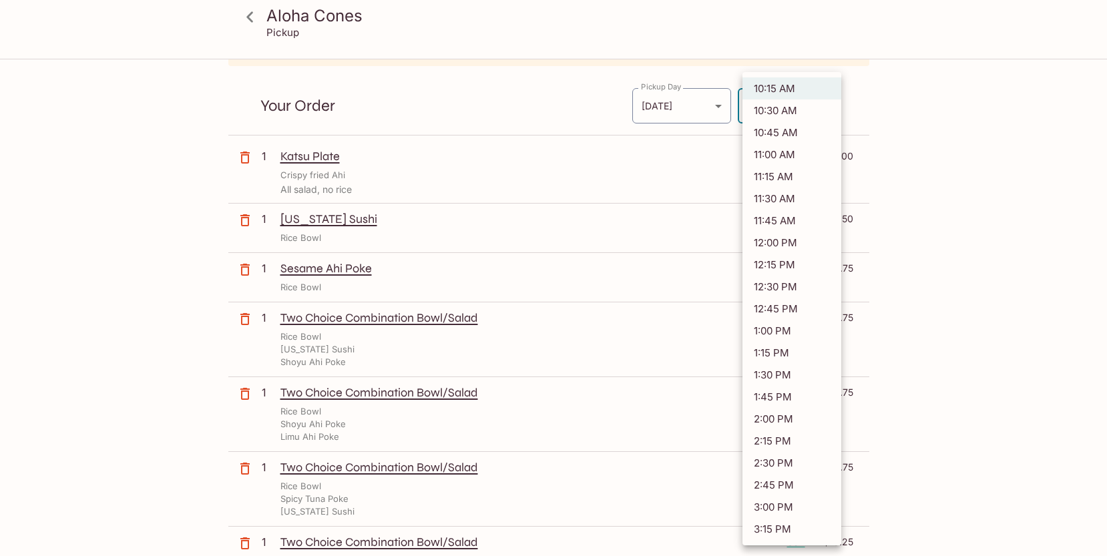
click at [787, 116] on body "Aloha Cones Pickup Aloha Cones [STREET_ADDRESS]. [GEOGRAPHIC_DATA], [US_STATE][…" at bounding box center [553, 265] width 1107 height 556
click at [765, 225] on li "11:45 AM" at bounding box center [791, 221] width 99 height 22
type input "[DATE]T21:45:00.000000Z"
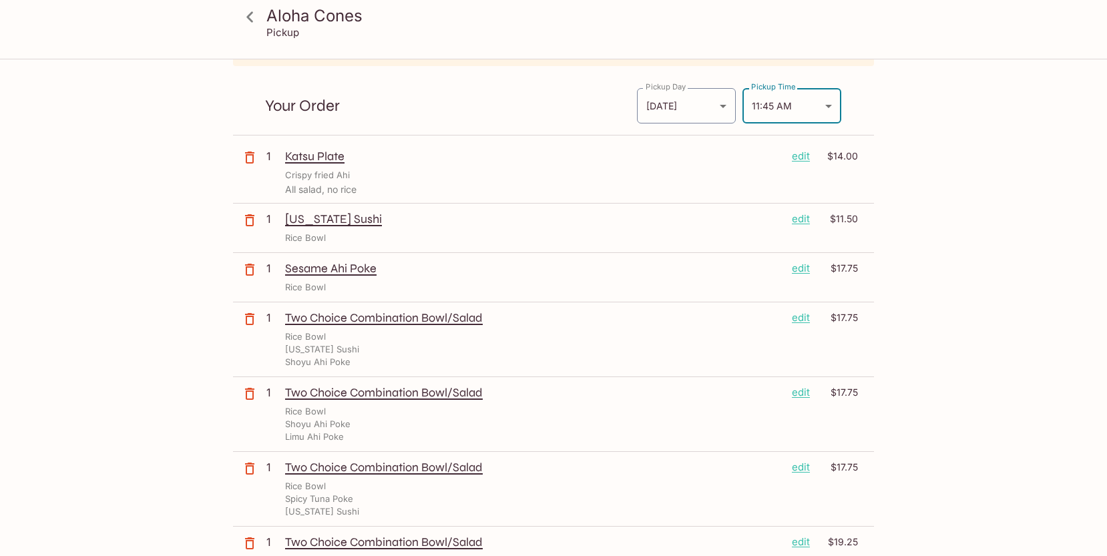
click at [254, 19] on icon at bounding box center [249, 16] width 23 height 23
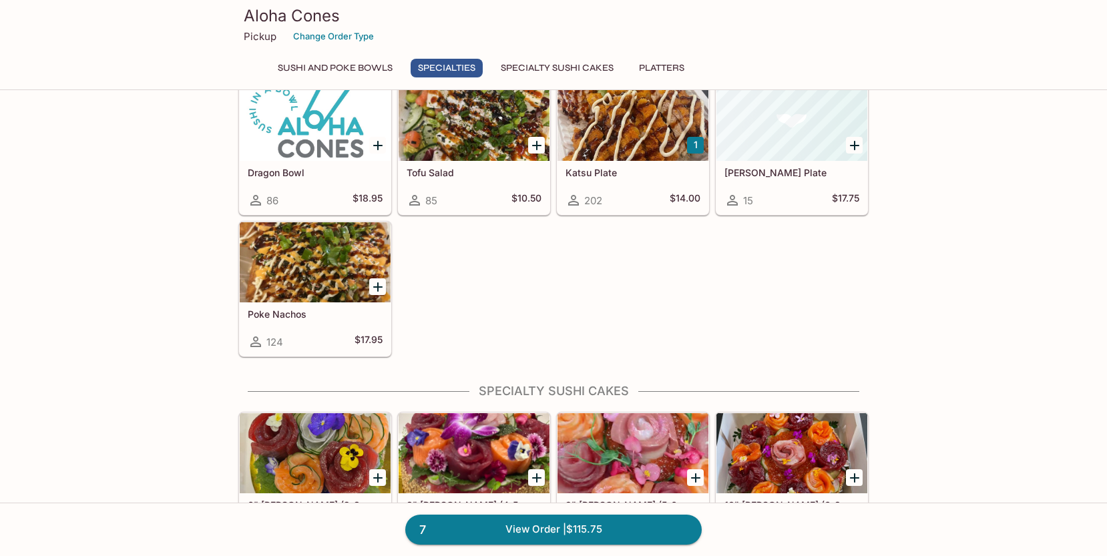
scroll to position [506, 0]
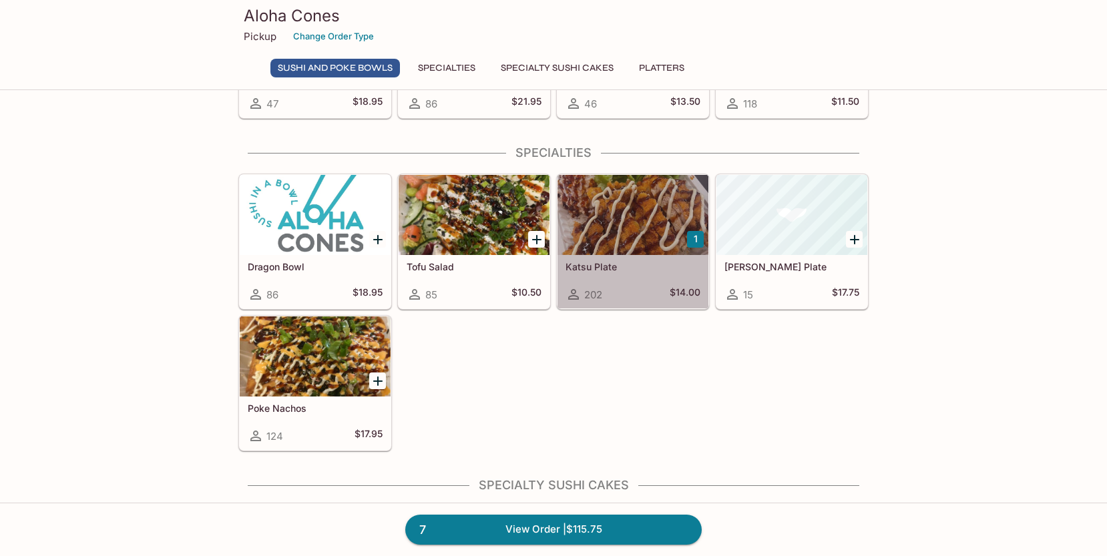
click at [592, 262] on h5 "Katsu Plate" at bounding box center [632, 266] width 135 height 11
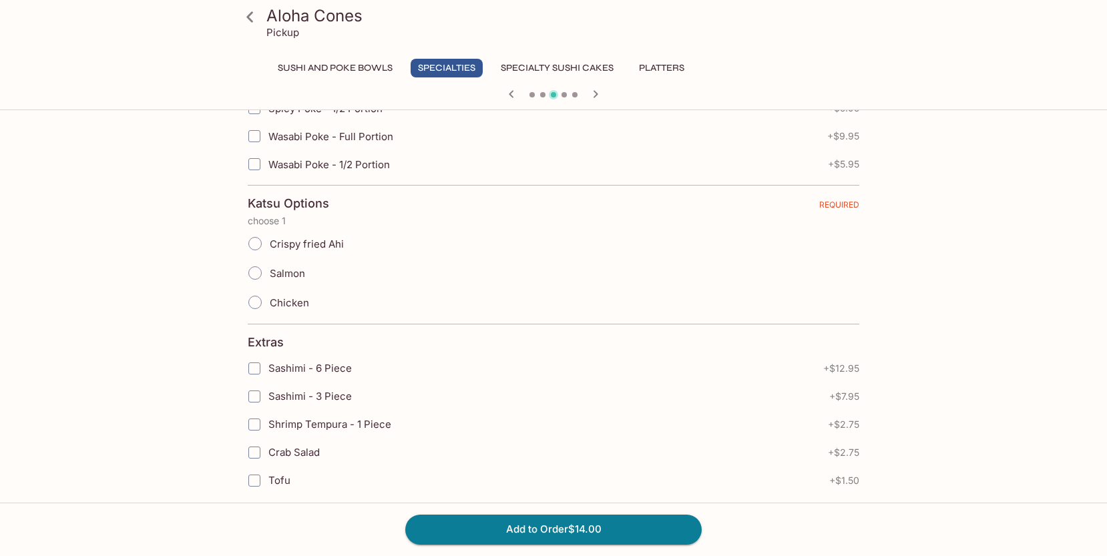
scroll to position [541, 0]
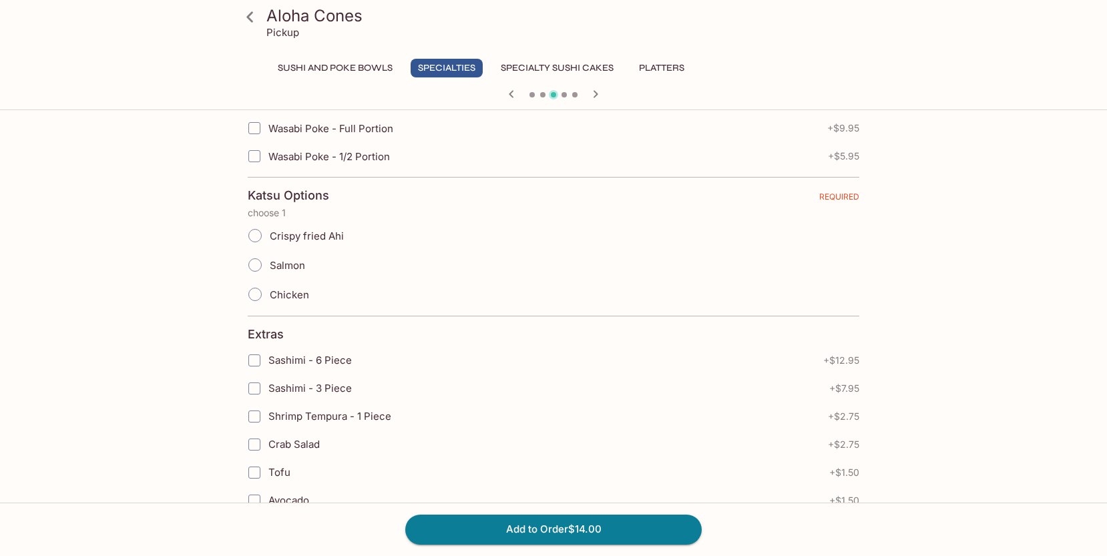
click at [256, 264] on input "Salmon" at bounding box center [255, 265] width 28 height 28
radio input "true"
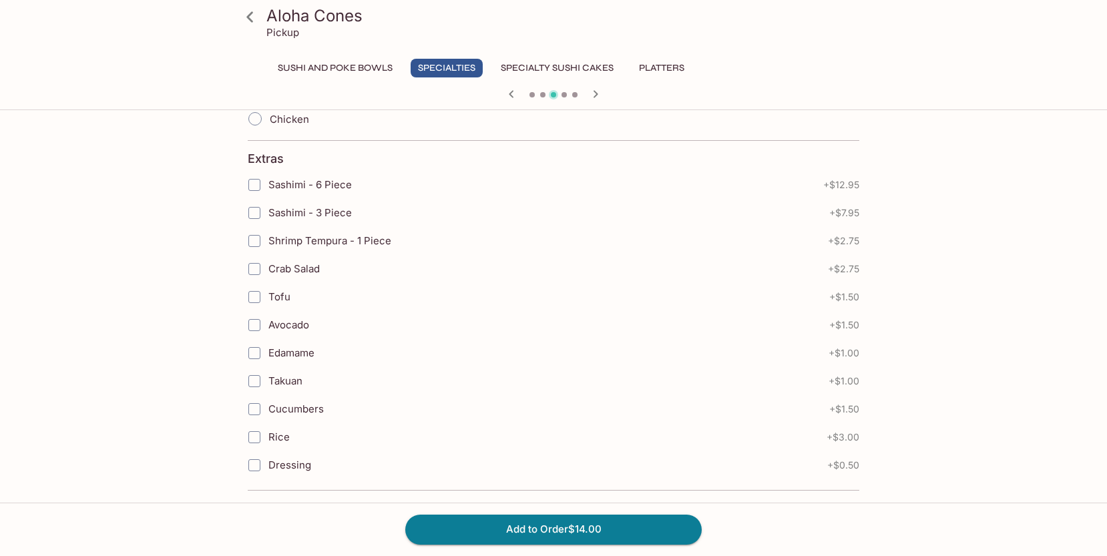
scroll to position [724, 0]
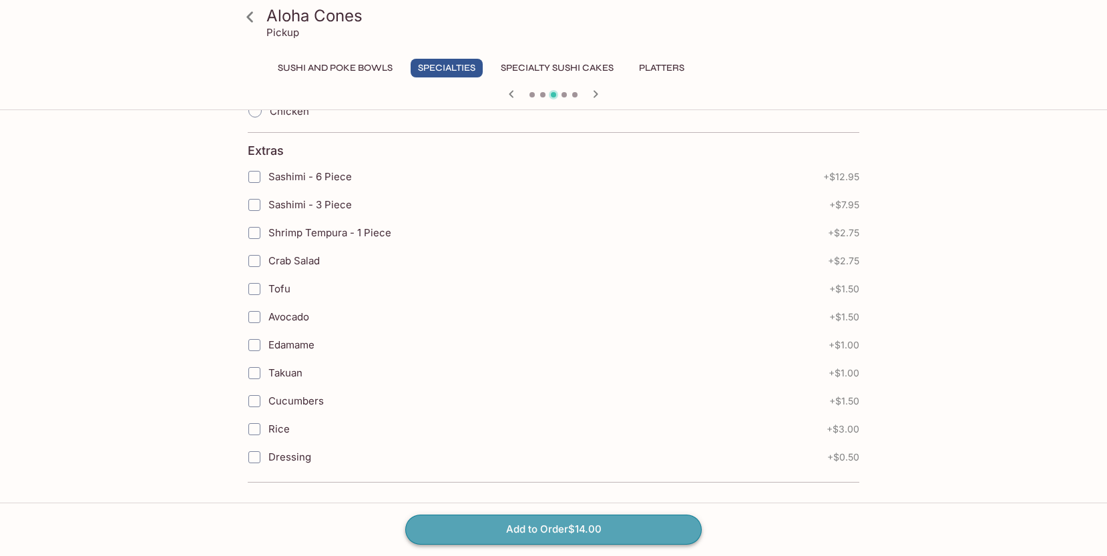
click at [541, 527] on button "Add to Order $14.00" at bounding box center [553, 529] width 296 height 29
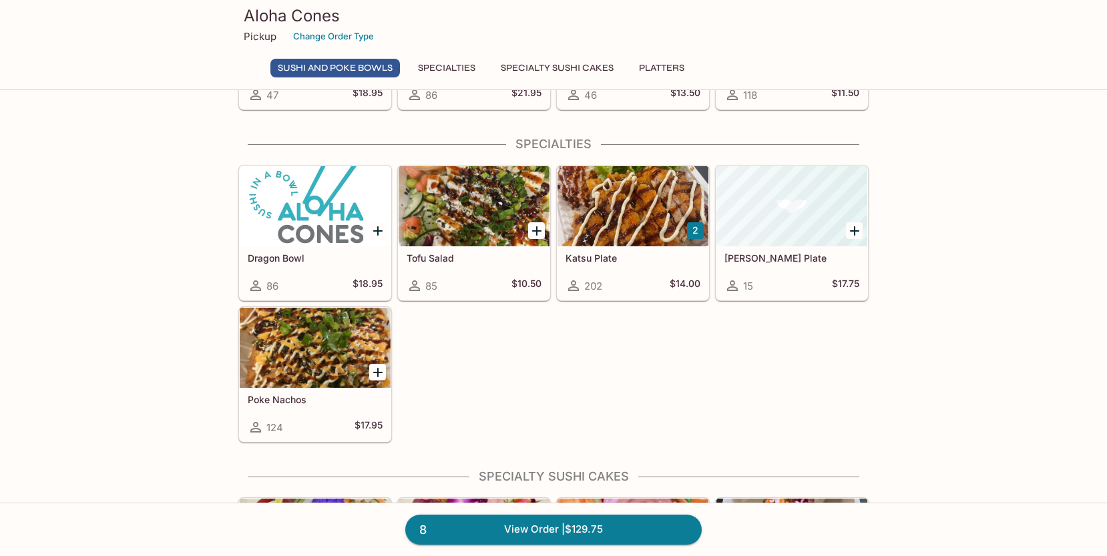
scroll to position [515, 0]
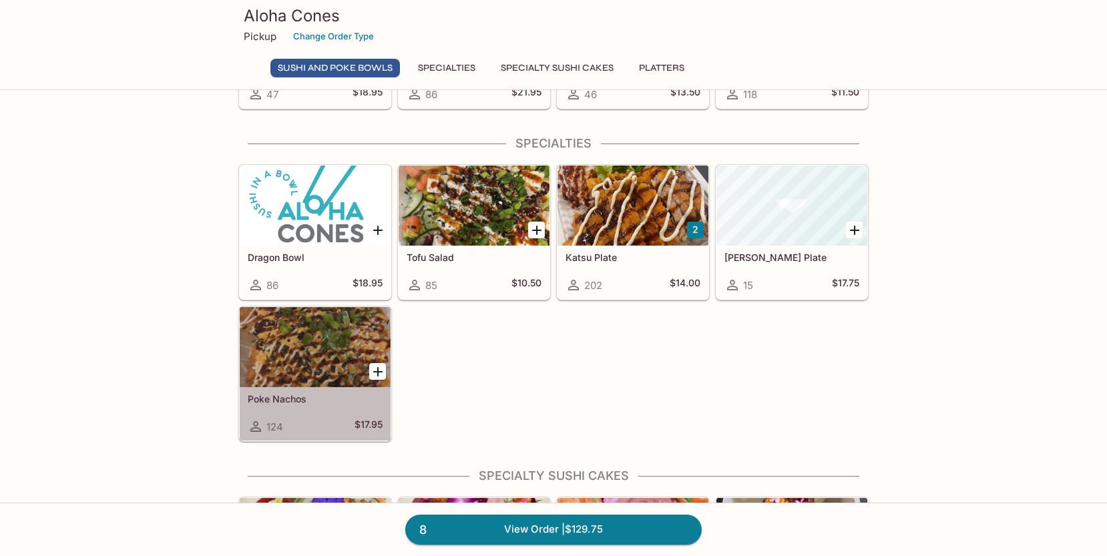
click at [305, 415] on div "Poke Nachos 124 $17.95" at bounding box center [315, 413] width 151 height 53
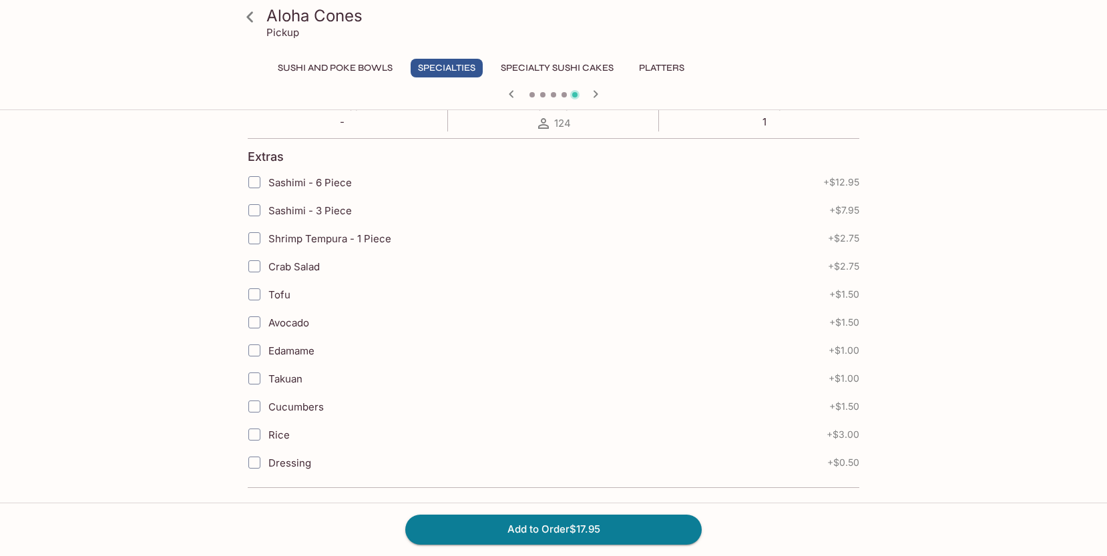
scroll to position [268, 0]
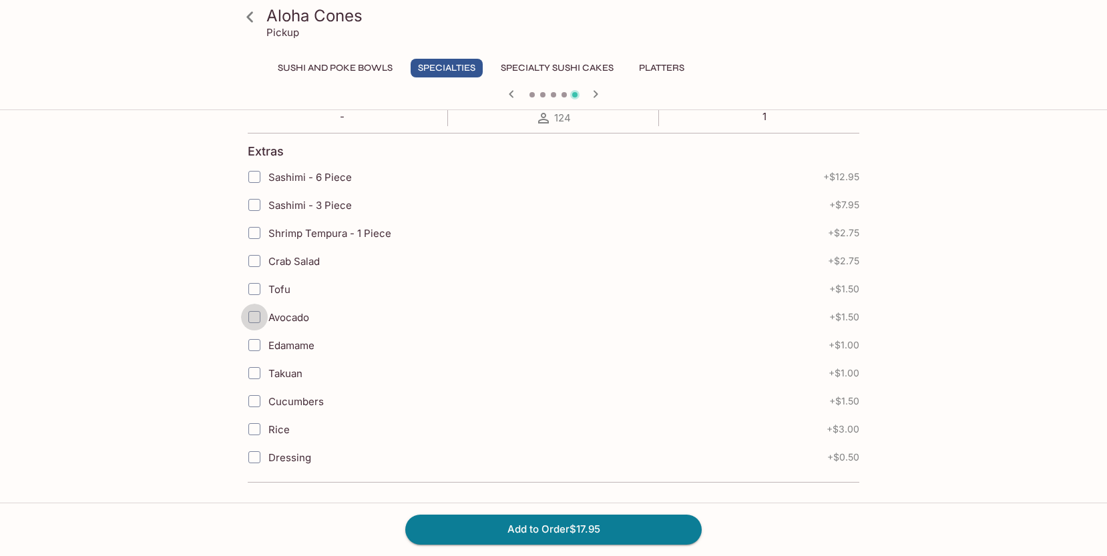
click at [246, 316] on input "Avocado" at bounding box center [254, 317] width 27 height 27
checkbox input "true"
click at [481, 528] on button "Add to Order $19.45" at bounding box center [553, 529] width 296 height 29
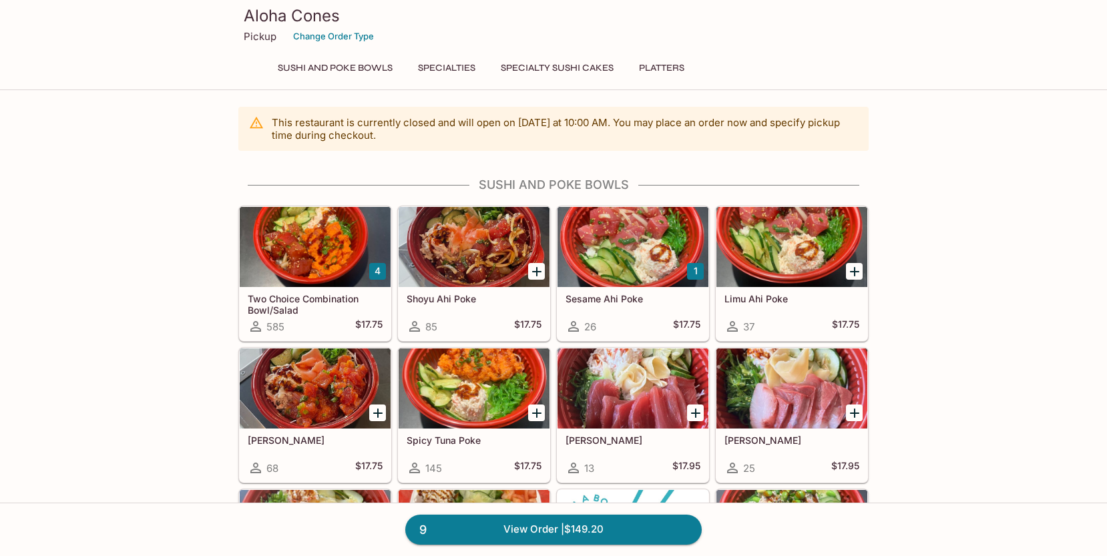
click at [304, 306] on h5 "Two Choice Combination Bowl/Salad" at bounding box center [315, 304] width 135 height 22
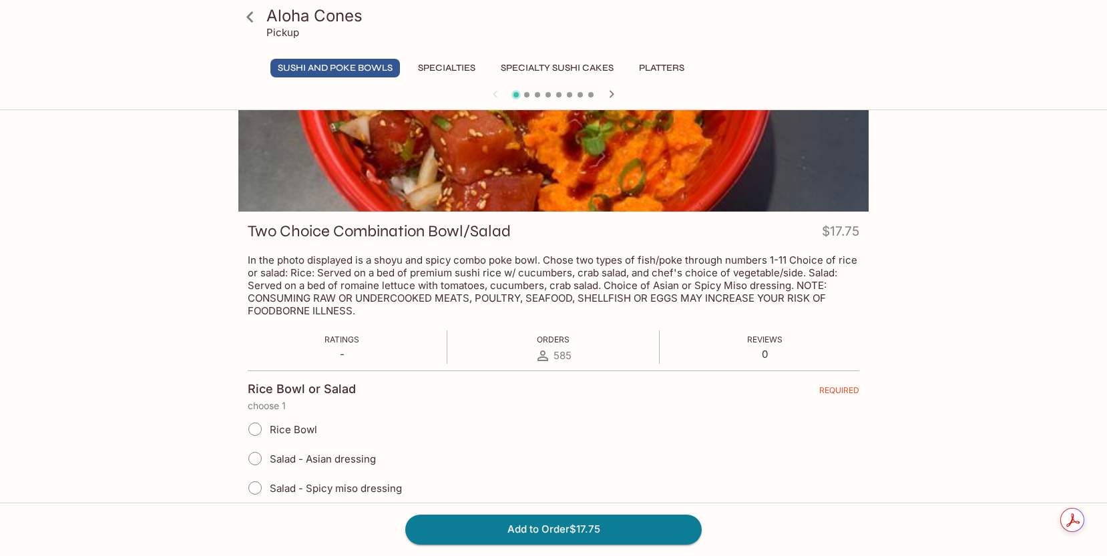
scroll to position [260, 0]
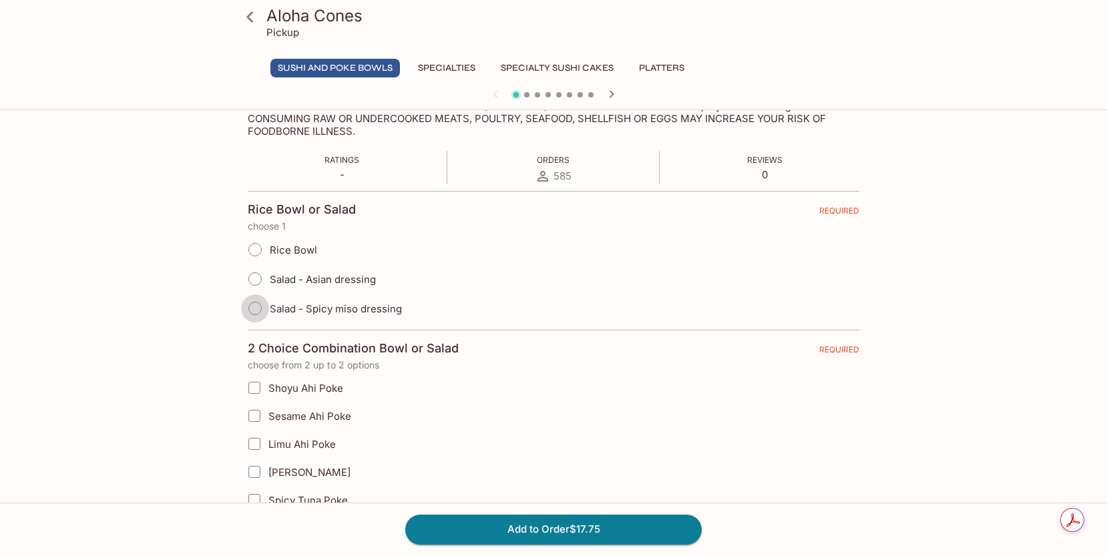
click at [250, 308] on input "Salad - Spicy miso dressing" at bounding box center [255, 308] width 28 height 28
click at [252, 308] on input "Salad - Spicy miso dressing" at bounding box center [255, 308] width 28 height 28
radio input "true"
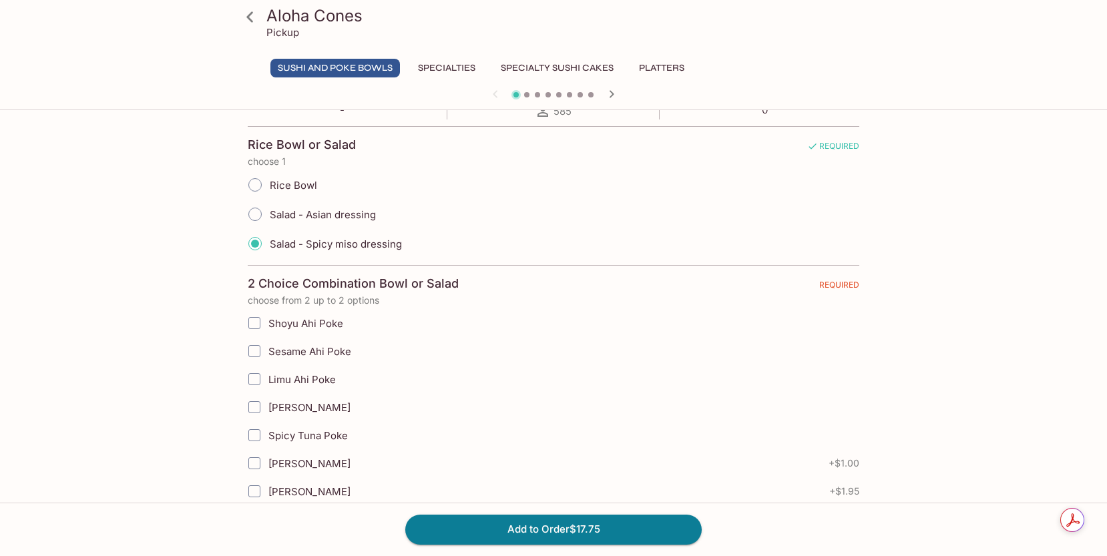
scroll to position [326, 0]
click at [253, 318] on input "Shoyu Ahi Poke" at bounding box center [254, 321] width 27 height 27
checkbox input "true"
click at [254, 401] on input "[PERSON_NAME]" at bounding box center [254, 406] width 27 height 27
checkbox input "true"
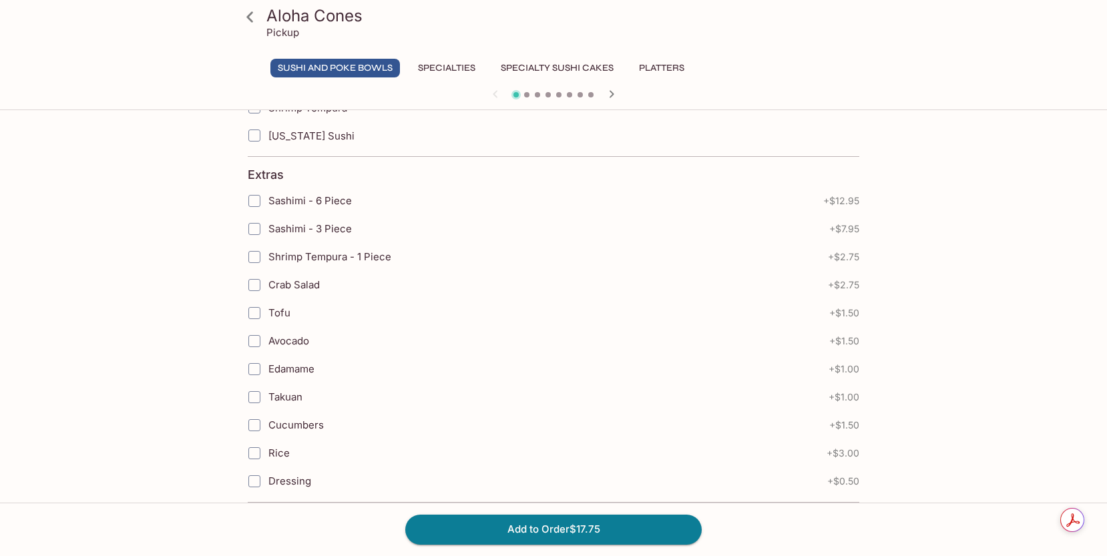
scroll to position [871, 0]
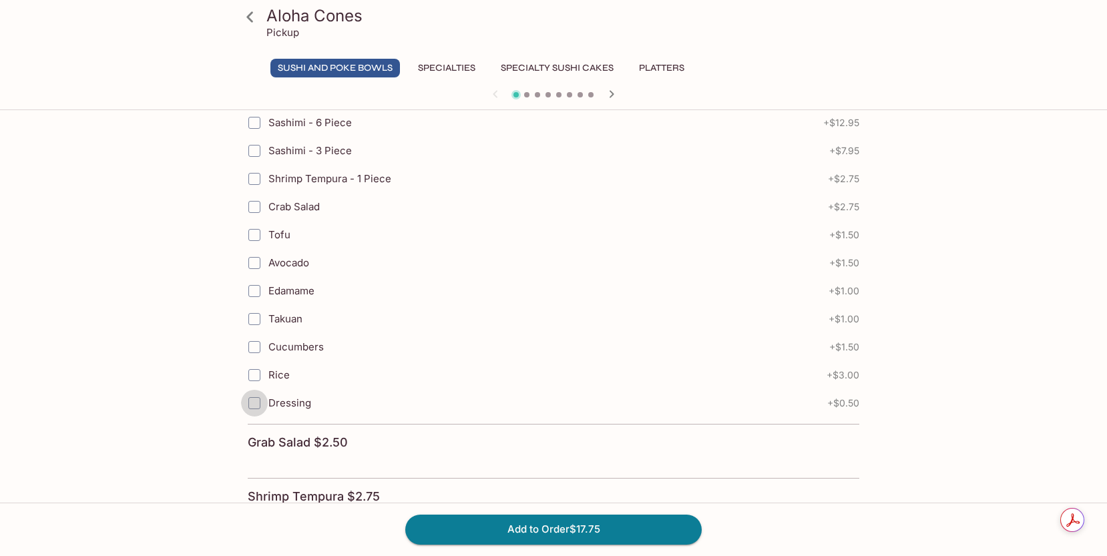
click at [254, 403] on input "Dressing" at bounding box center [254, 403] width 27 height 27
checkbox input "true"
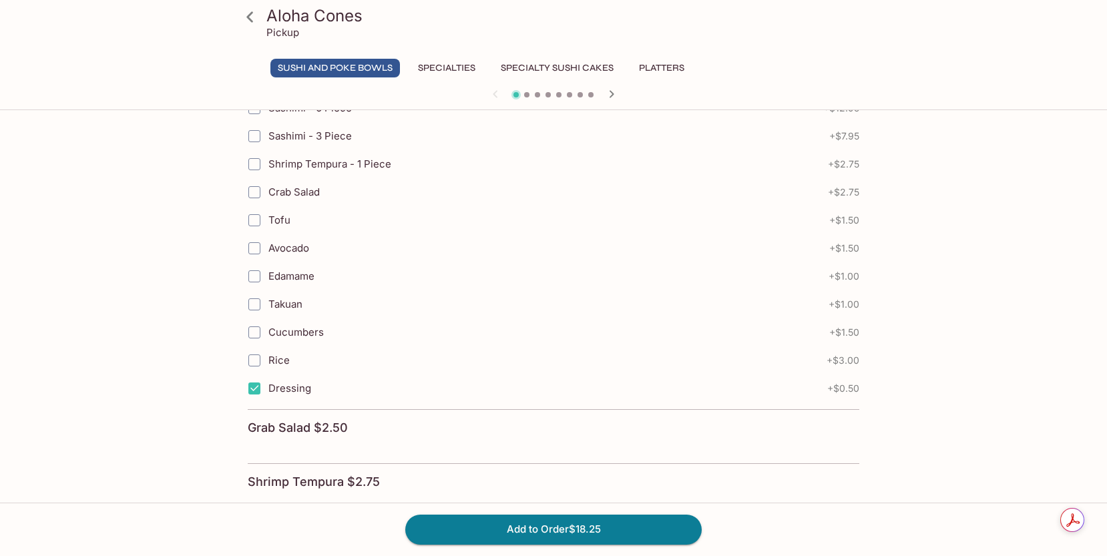
scroll to position [925, 0]
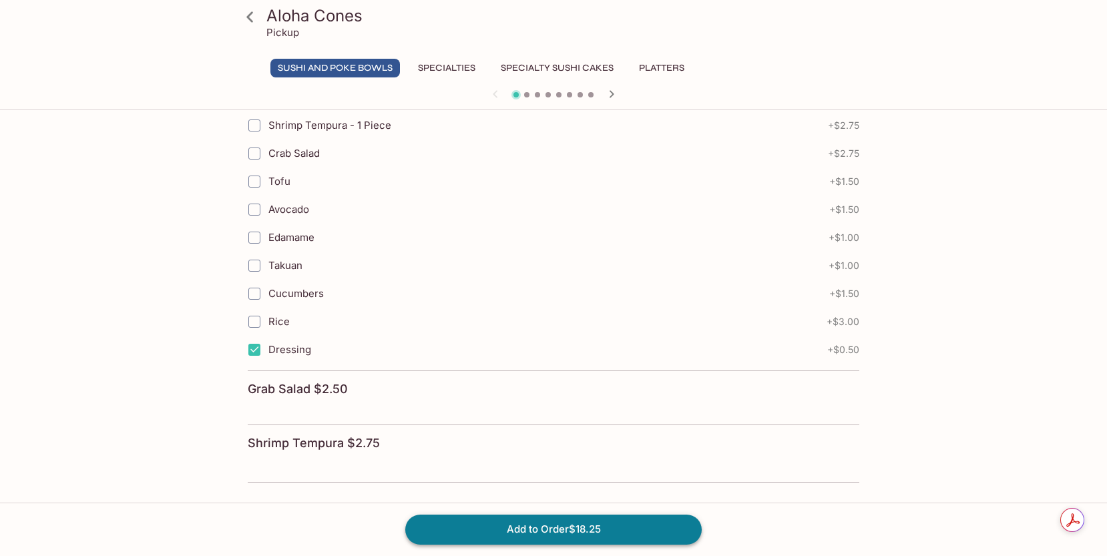
click at [538, 530] on button "Add to Order $18.25" at bounding box center [553, 529] width 296 height 29
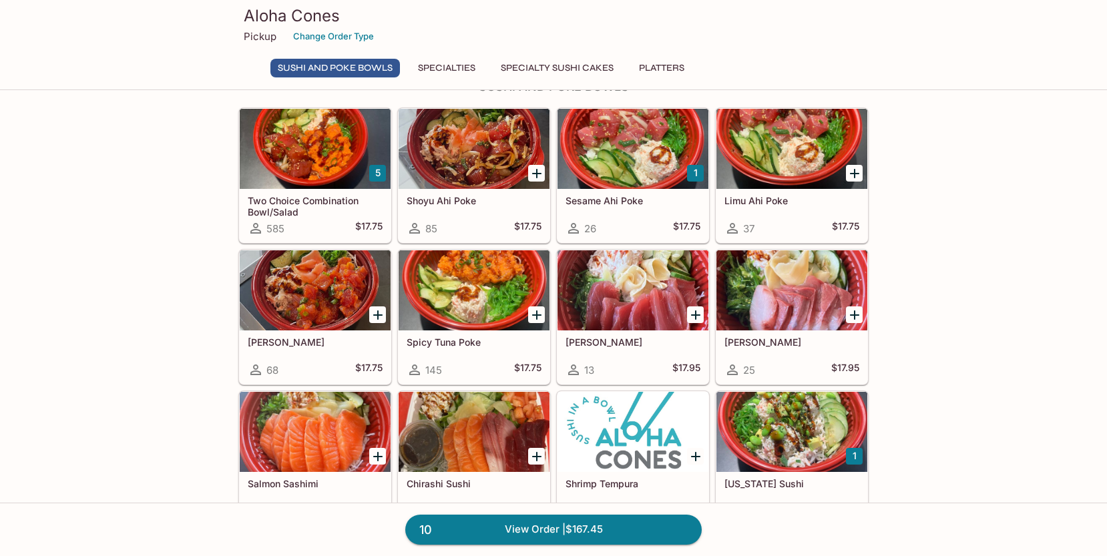
scroll to position [101, 0]
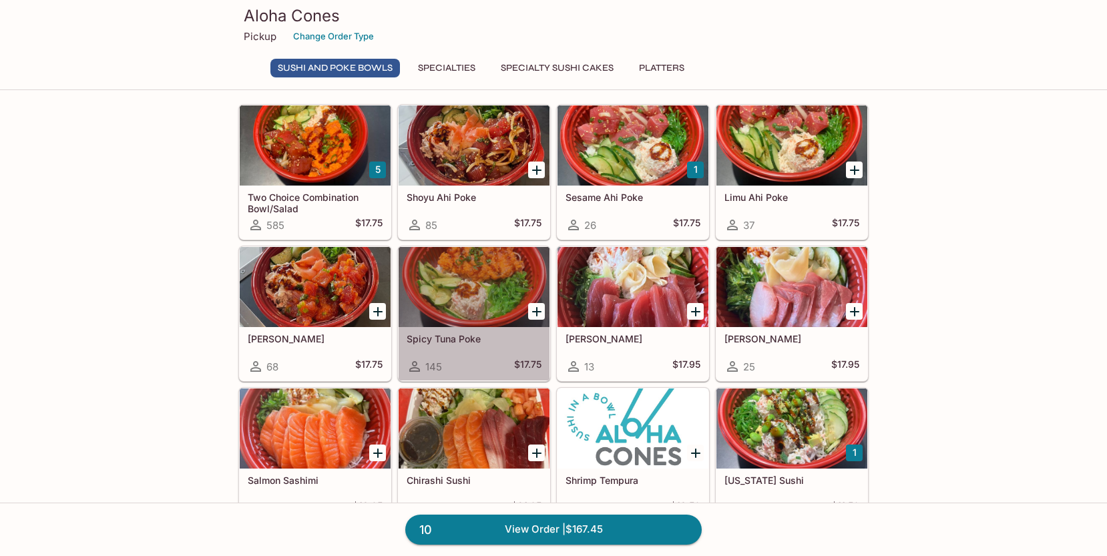
click at [473, 306] on div at bounding box center [474, 287] width 151 height 80
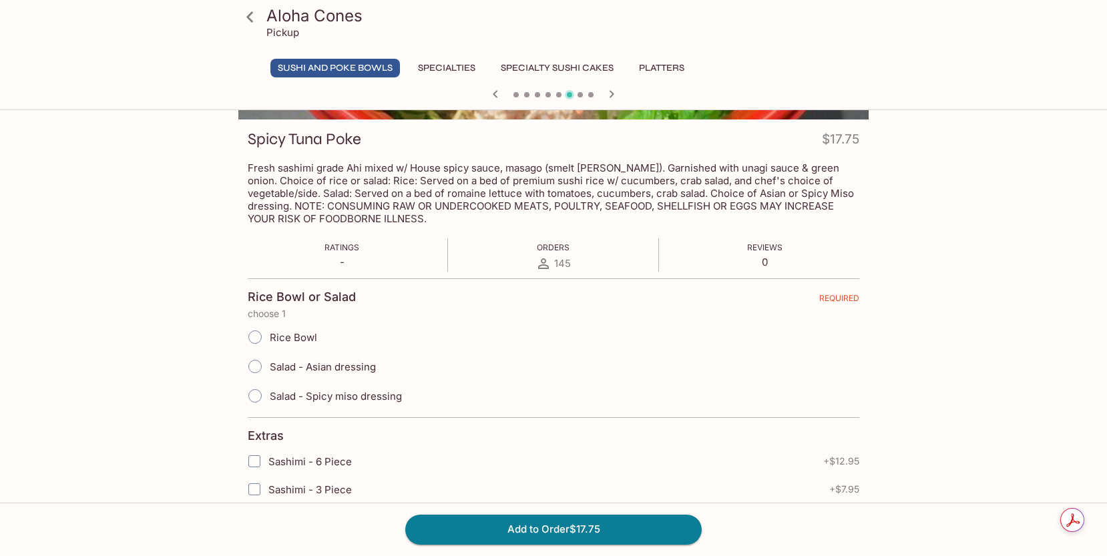
scroll to position [194, 0]
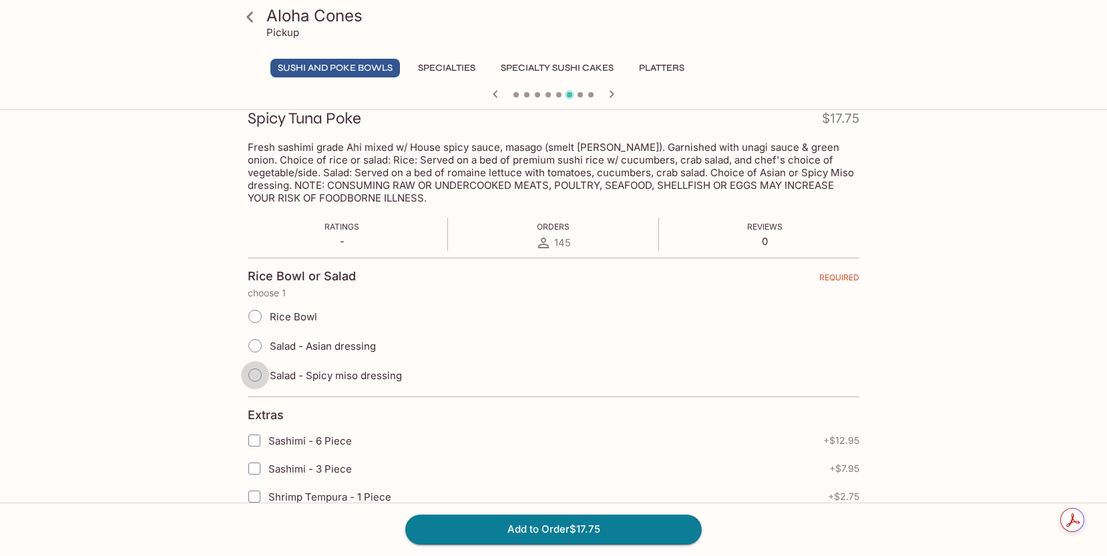
click at [254, 379] on input "Salad - Spicy miso dressing" at bounding box center [255, 375] width 28 height 28
radio input "true"
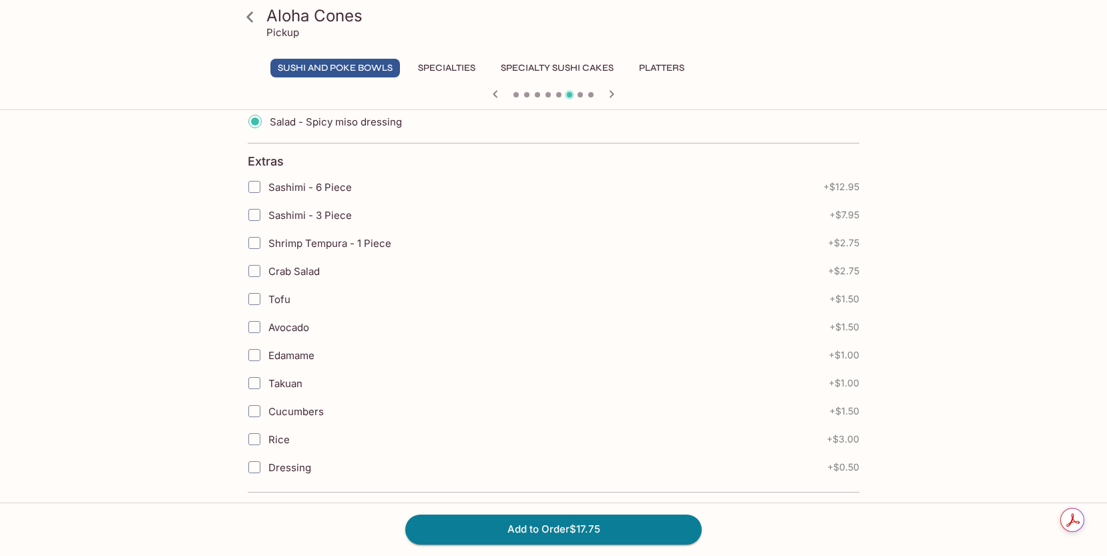
scroll to position [457, 0]
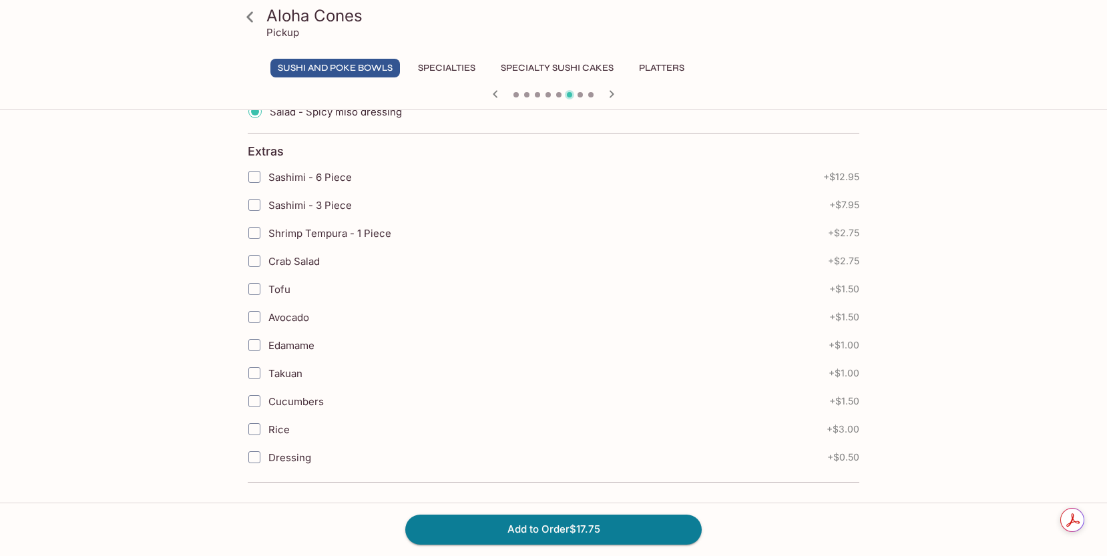
click at [249, 457] on input "Dressing" at bounding box center [254, 457] width 27 height 27
checkbox input "true"
click at [488, 539] on button "Add to Order $18.25" at bounding box center [553, 529] width 296 height 29
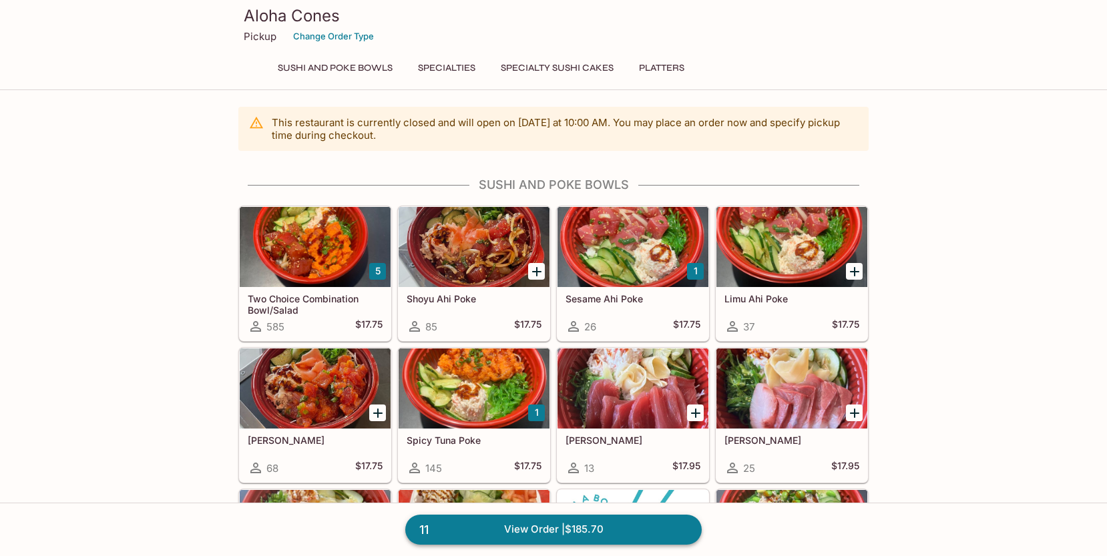
click at [548, 528] on link "11 View Order | $185.70" at bounding box center [553, 529] width 296 height 29
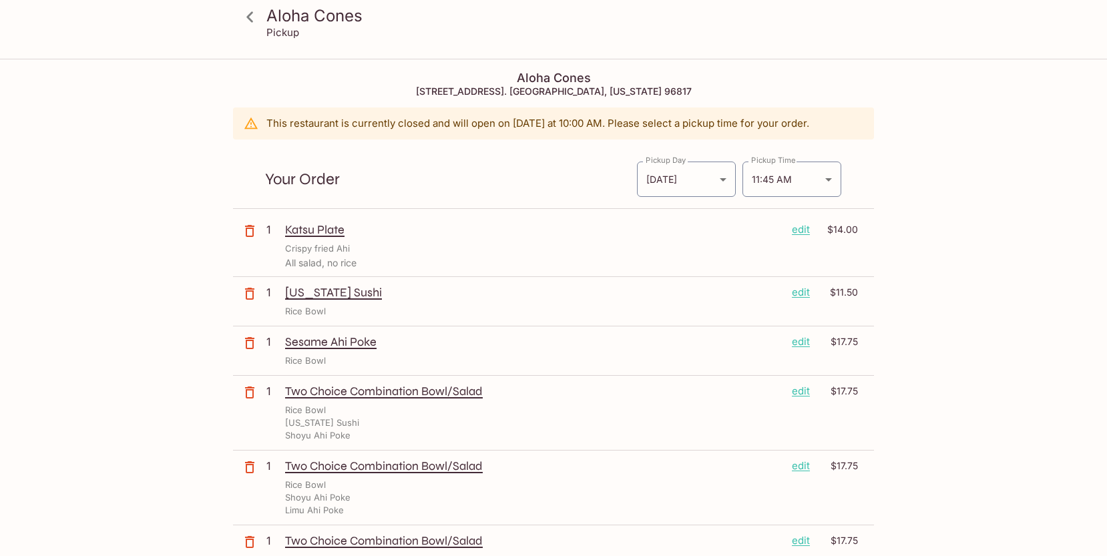
click at [254, 23] on icon at bounding box center [249, 16] width 23 height 23
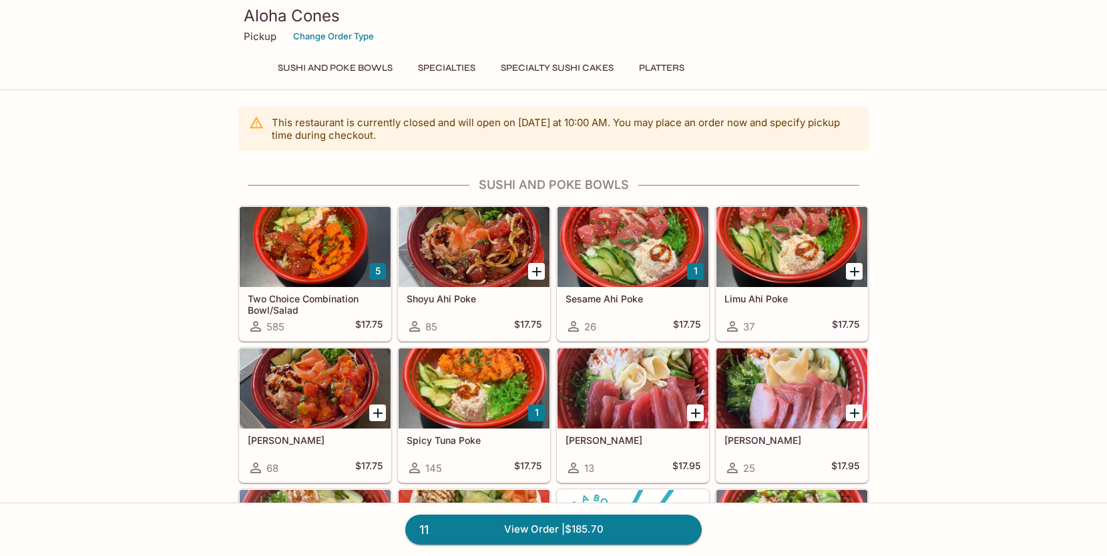
scroll to position [244, 0]
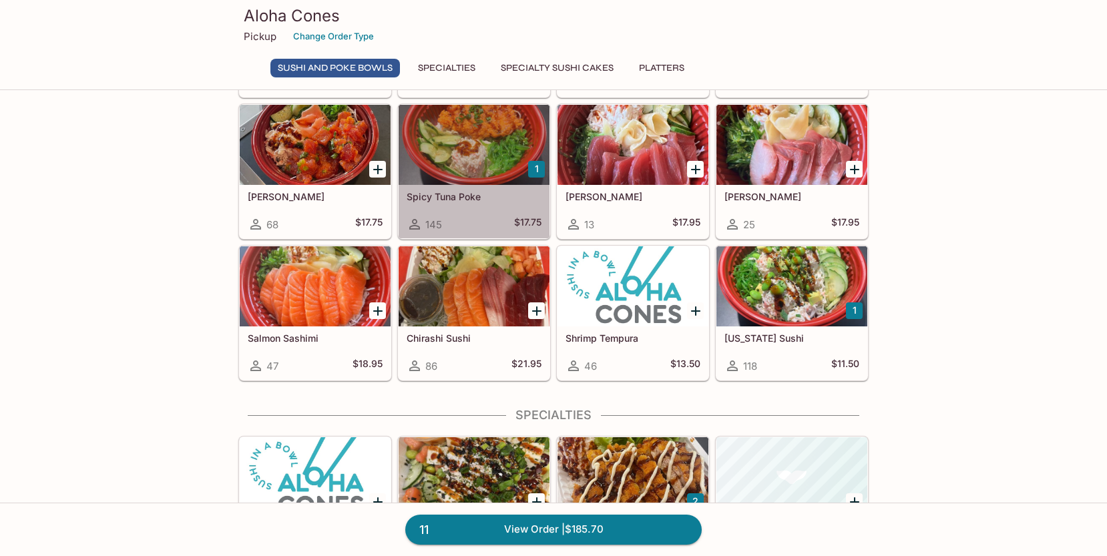
click at [456, 180] on div at bounding box center [474, 145] width 151 height 80
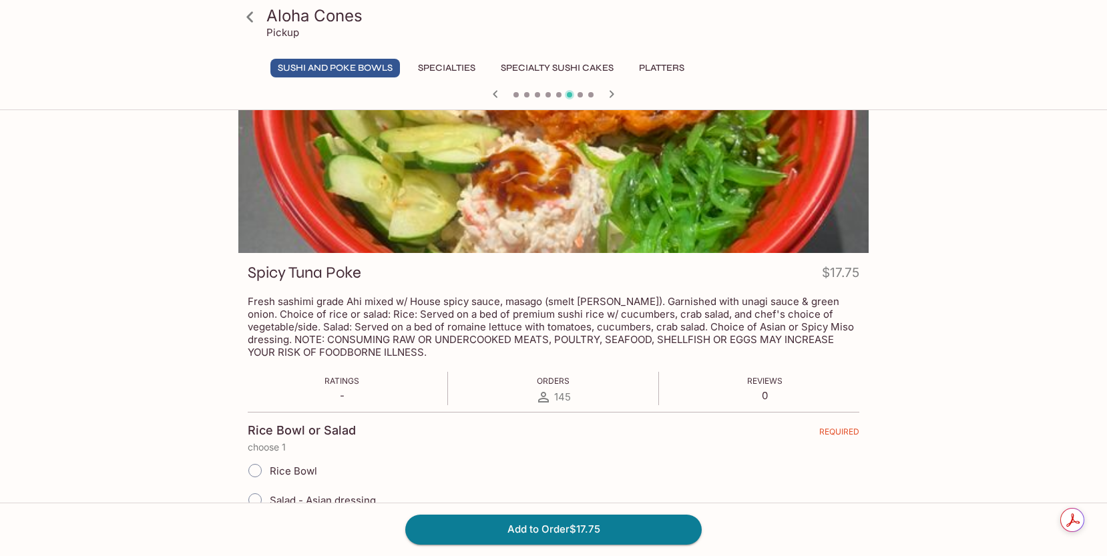
scroll to position [257, 0]
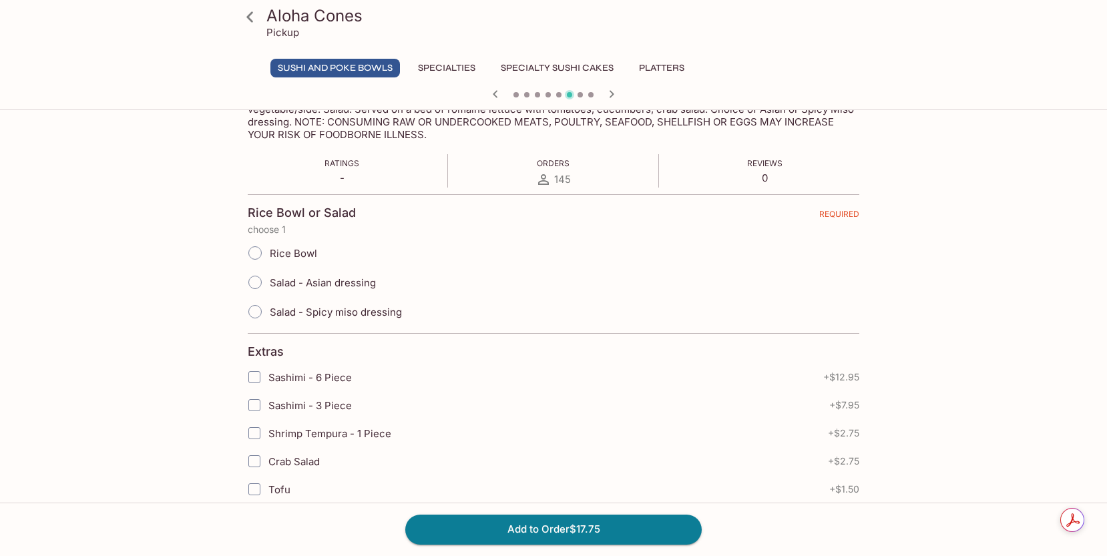
click at [245, 307] on input "Salad - Spicy miso dressing" at bounding box center [255, 312] width 28 height 28
radio input "true"
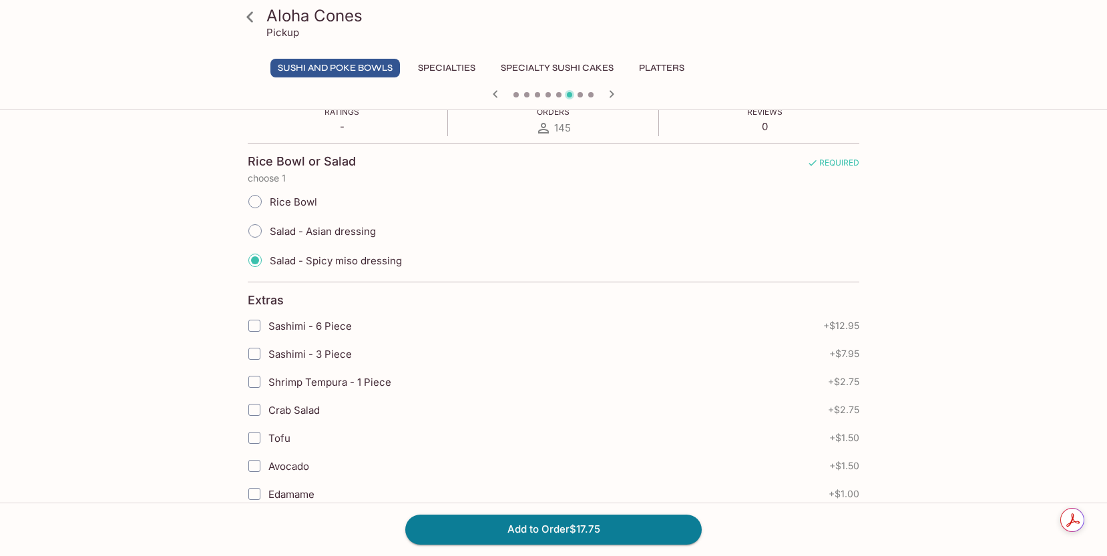
scroll to position [369, 0]
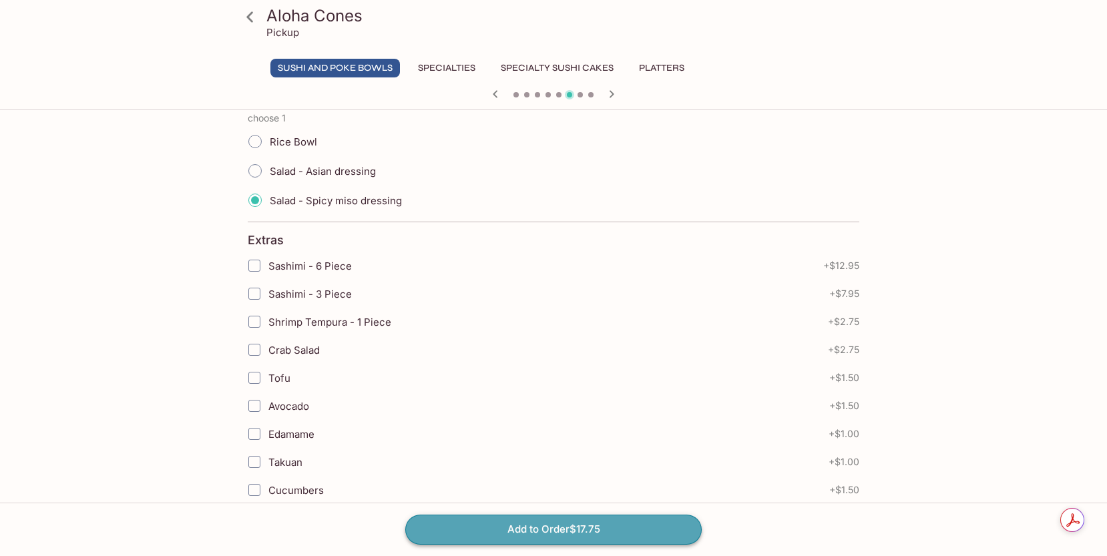
click at [474, 536] on button "Add to Order $17.75" at bounding box center [553, 529] width 296 height 29
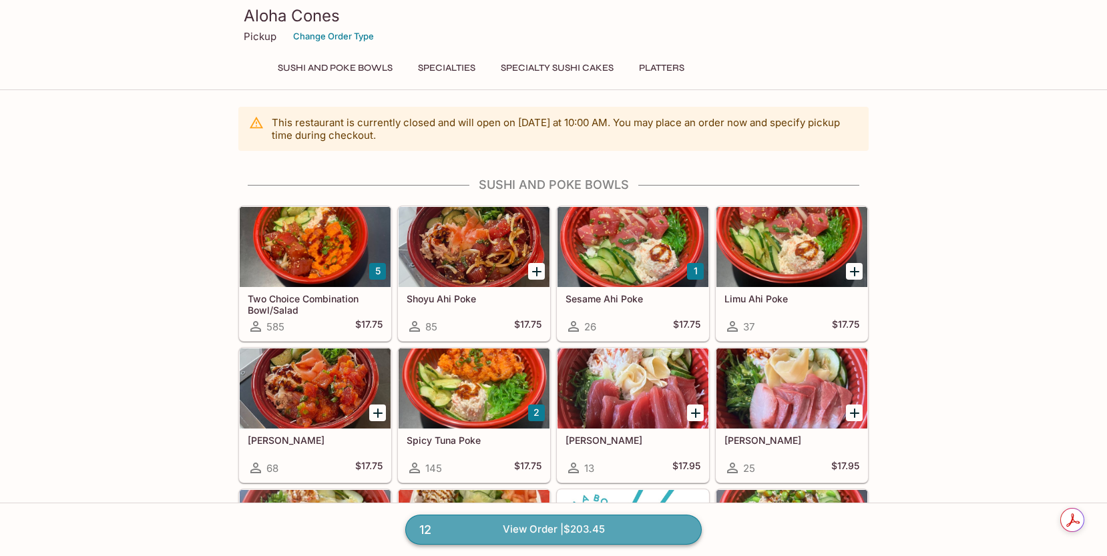
click at [539, 527] on link "12 View Order | $203.45" at bounding box center [553, 529] width 296 height 29
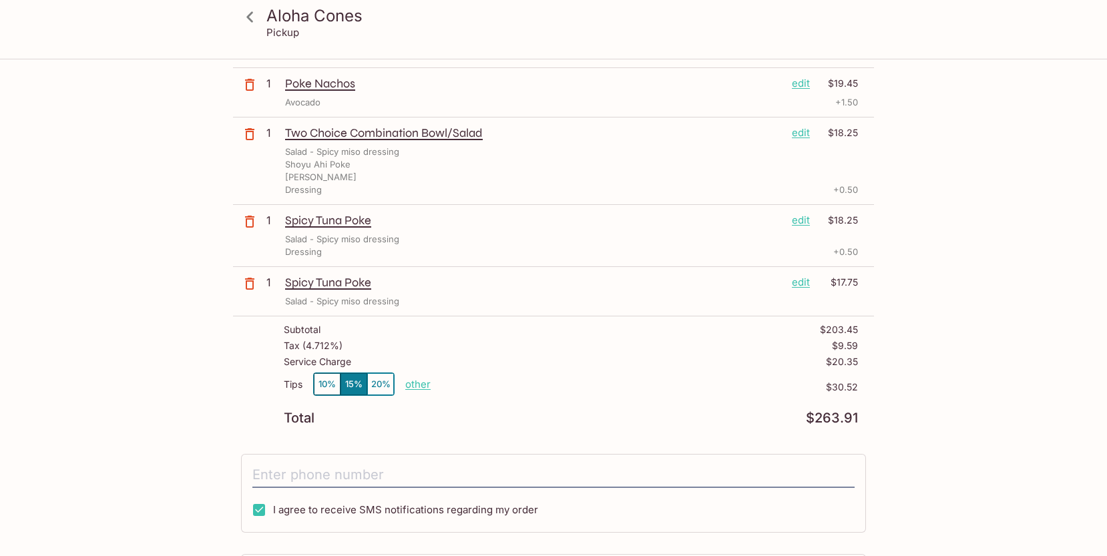
scroll to position [692, 0]
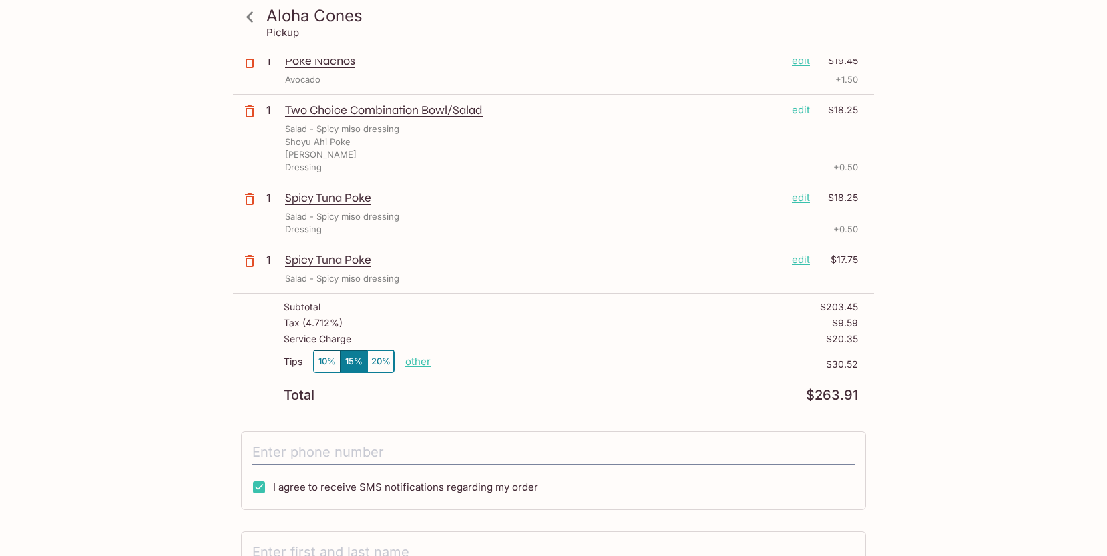
click at [411, 363] on p "other" at bounding box center [417, 361] width 25 height 13
drag, startPoint x: 519, startPoint y: 362, endPoint x: 472, endPoint y: 363, distance: 46.7
click at [420, 365] on p "other" at bounding box center [417, 361] width 25 height 13
click at [323, 360] on button "10%" at bounding box center [327, 362] width 27 height 22
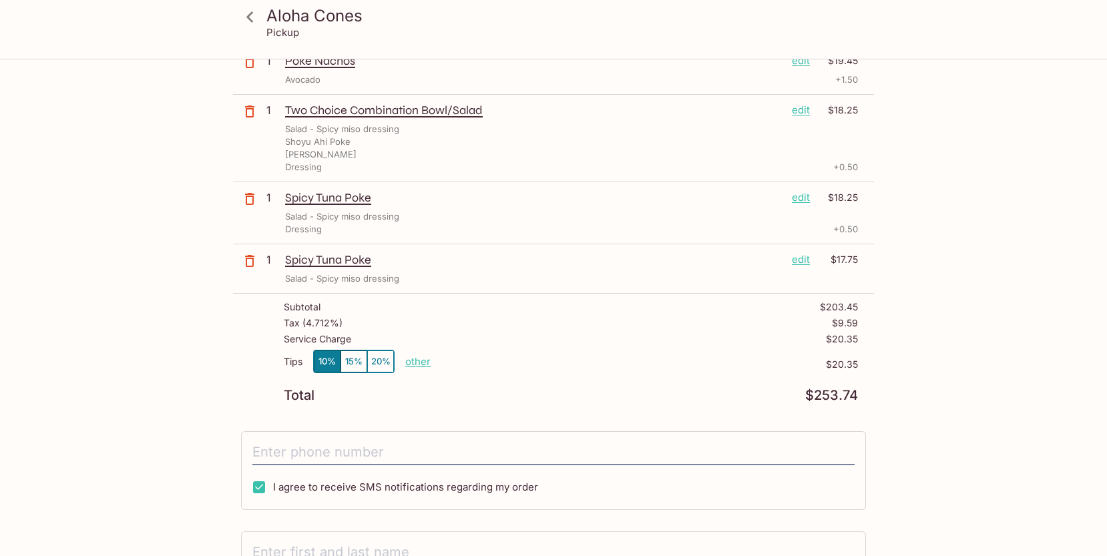
click at [414, 359] on p "other" at bounding box center [417, 361] width 25 height 13
drag, startPoint x: 517, startPoint y: 361, endPoint x: 473, endPoint y: 359, distance: 44.1
click at [415, 367] on p "other" at bounding box center [417, 361] width 25 height 13
click at [421, 360] on p "other" at bounding box center [417, 361] width 25 height 13
type input "10.00"
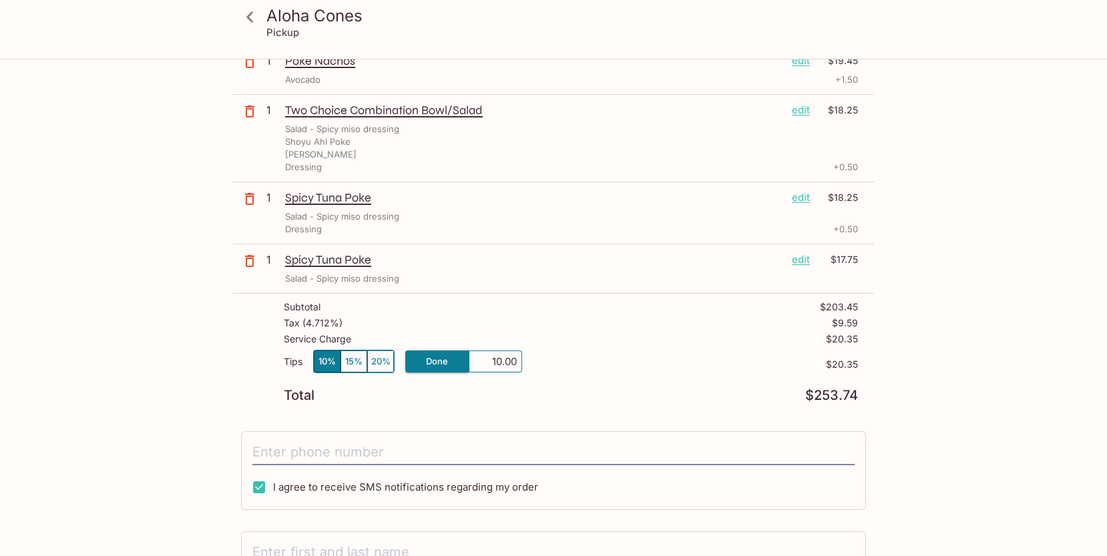
click at [620, 396] on div "Total $253.74" at bounding box center [571, 395] width 574 height 13
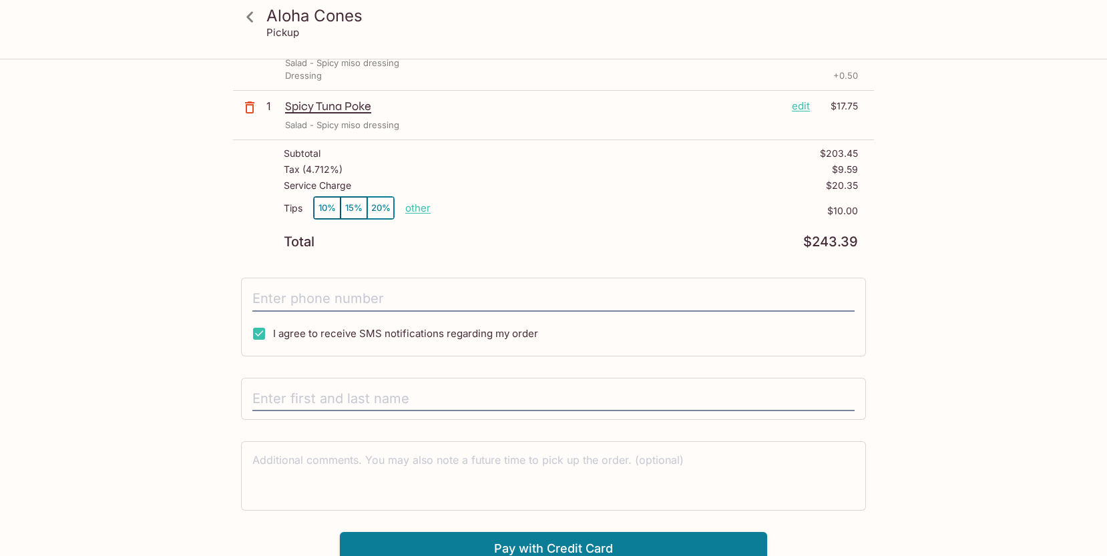
scroll to position [855, 0]
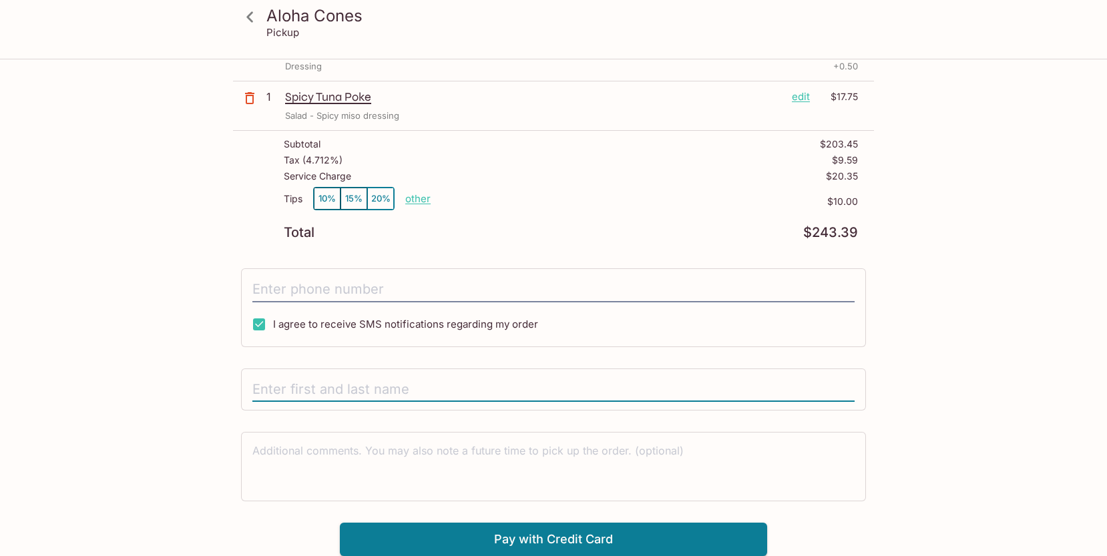
click at [402, 387] on input "text" at bounding box center [553, 389] width 602 height 25
type input "[PERSON_NAME]"
click at [397, 296] on input "tel" at bounding box center [553, 289] width 602 height 25
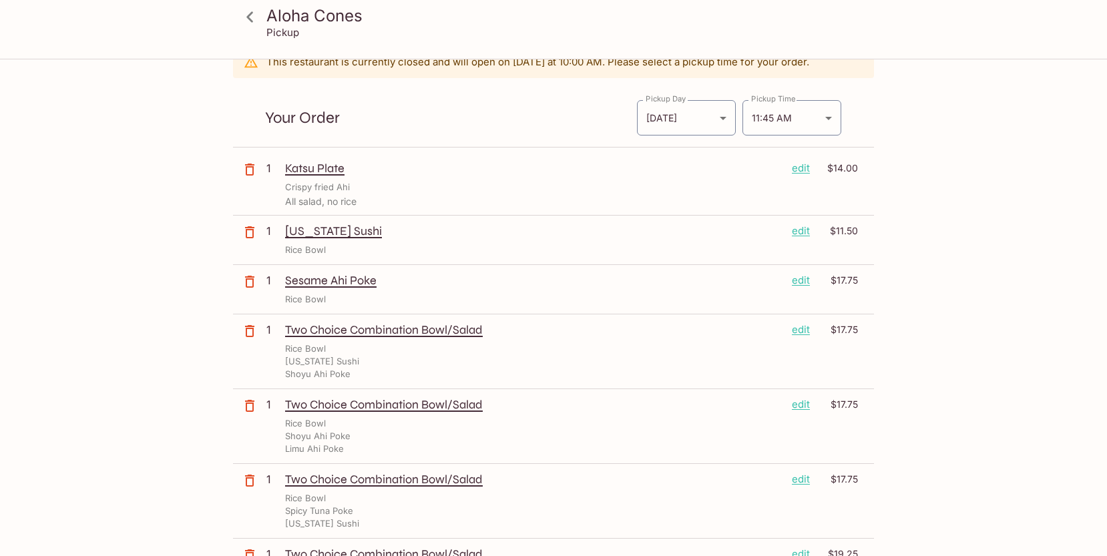
scroll to position [0, 0]
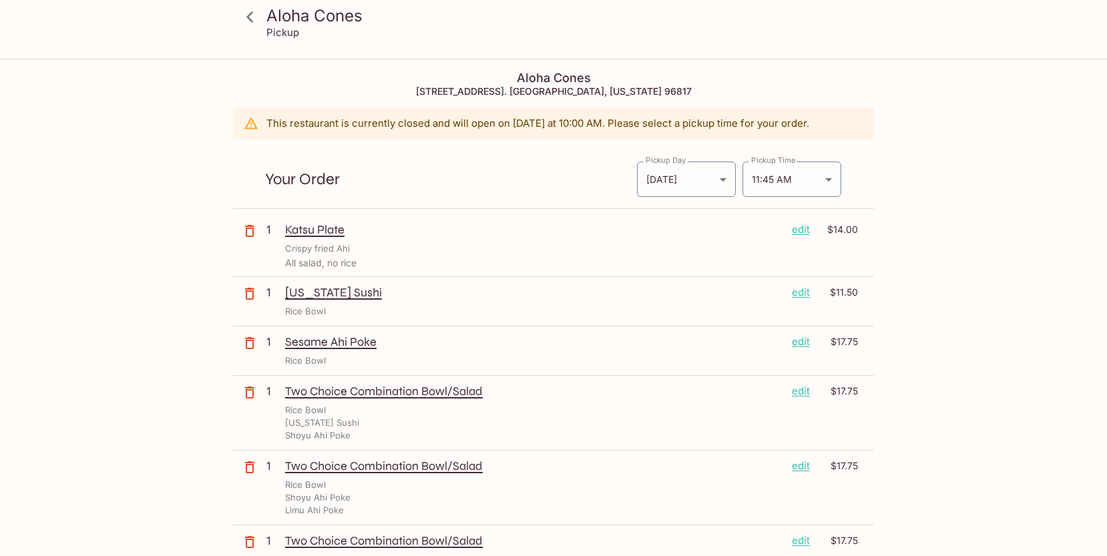
type input "[PHONE_NUMBER]"
click at [254, 15] on icon at bounding box center [249, 16] width 23 height 23
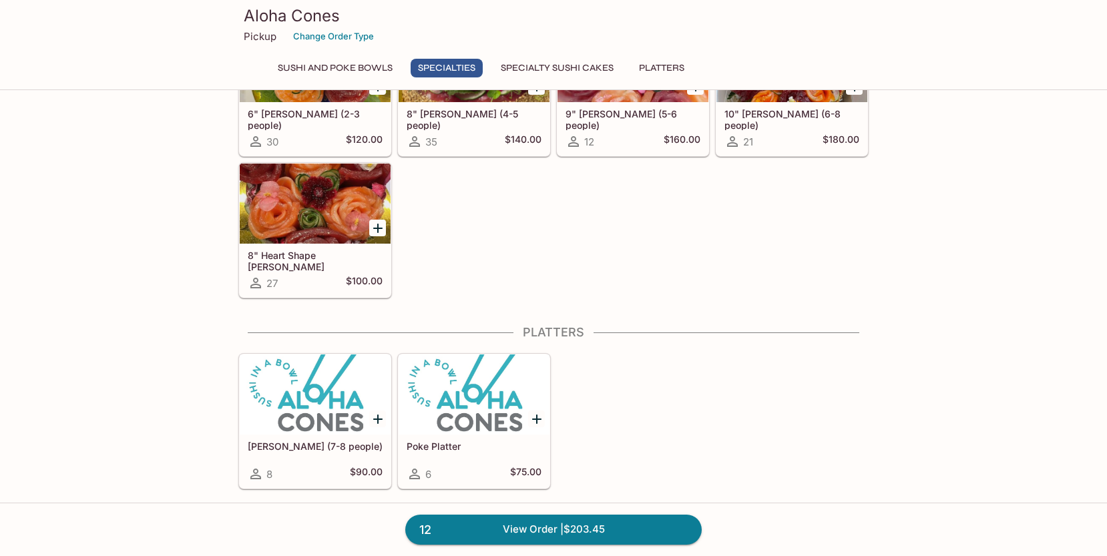
scroll to position [116, 0]
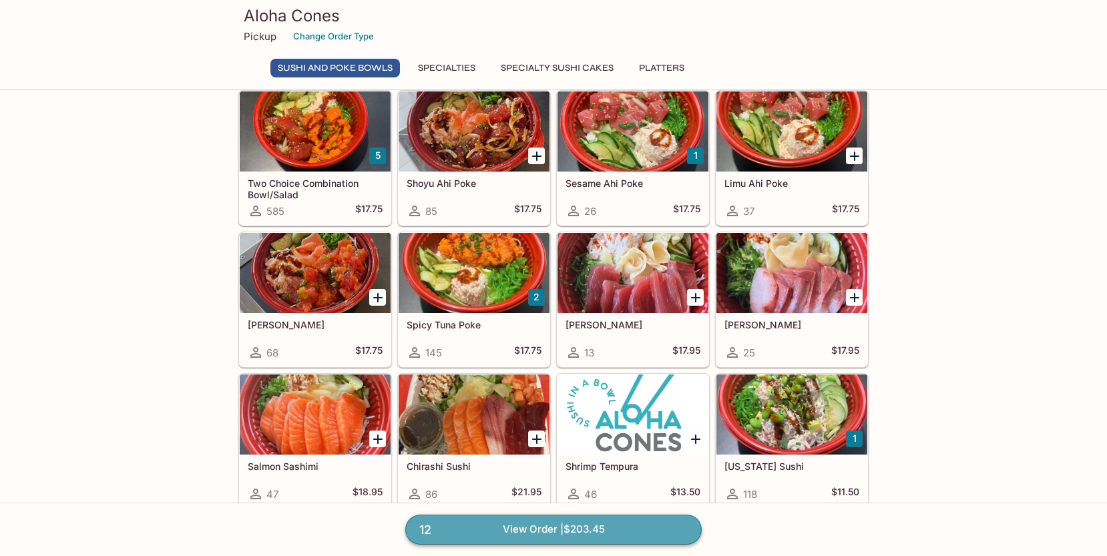
click at [462, 527] on link "12 View Order | $203.45" at bounding box center [553, 529] width 296 height 29
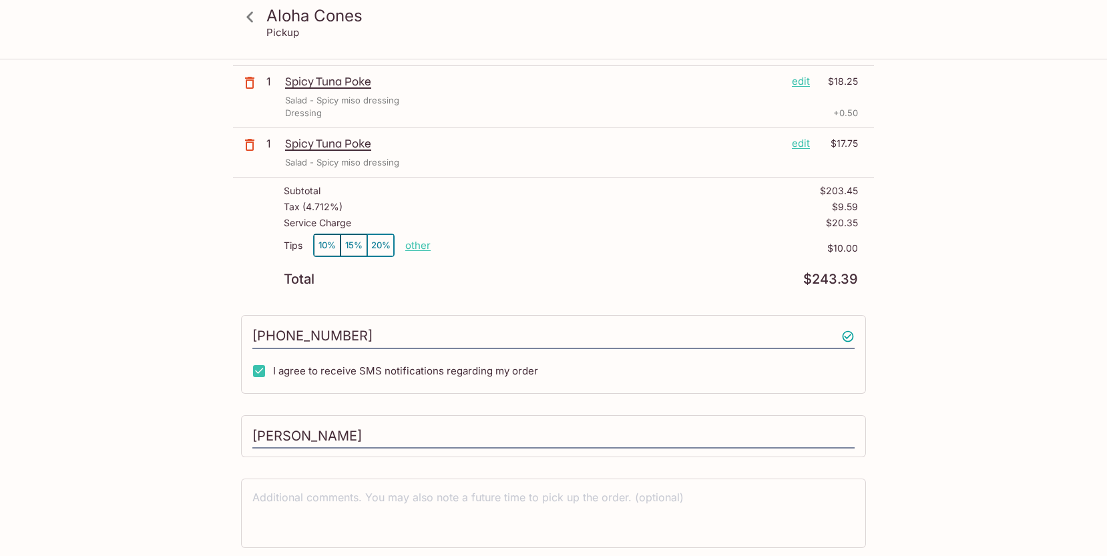
scroll to position [855, 0]
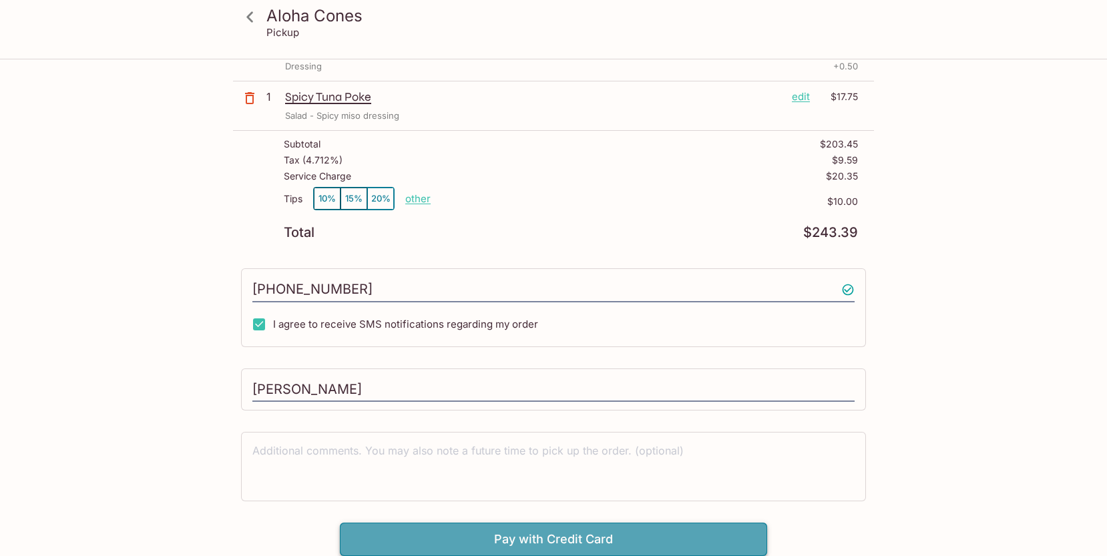
click at [542, 540] on button "Pay with Credit Card" at bounding box center [553, 539] width 427 height 33
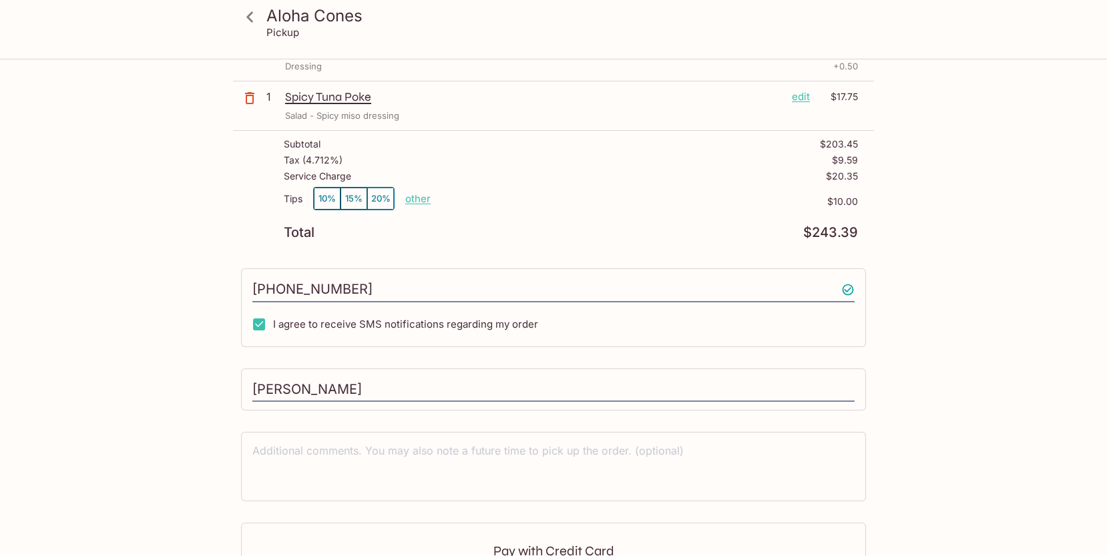
scroll to position [1055, 0]
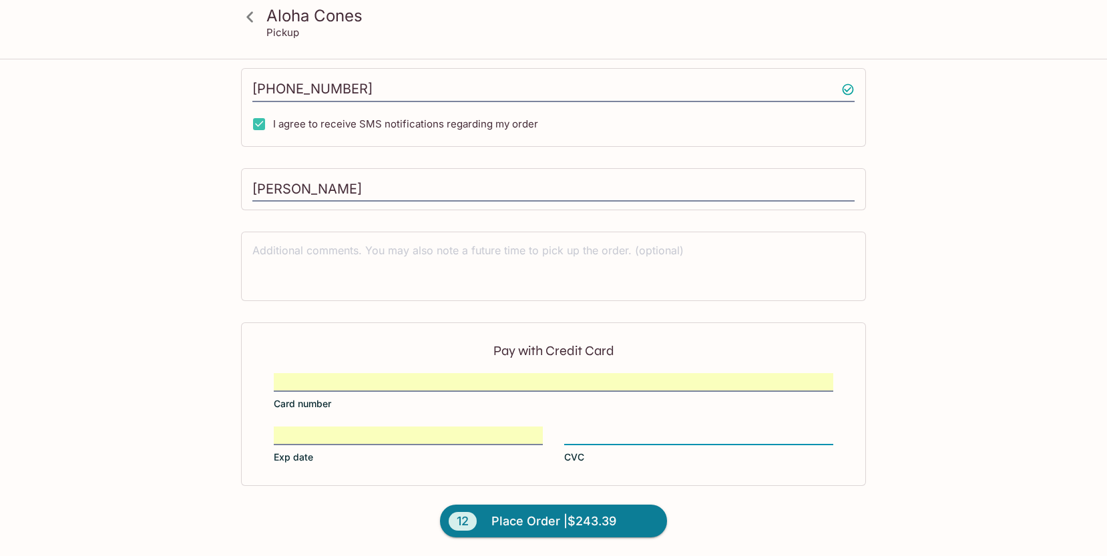
click at [778, 505] on form "Pay with Credit Card Card number Exp date CVC 12 Place Order | $243.39" at bounding box center [553, 439] width 641 height 234
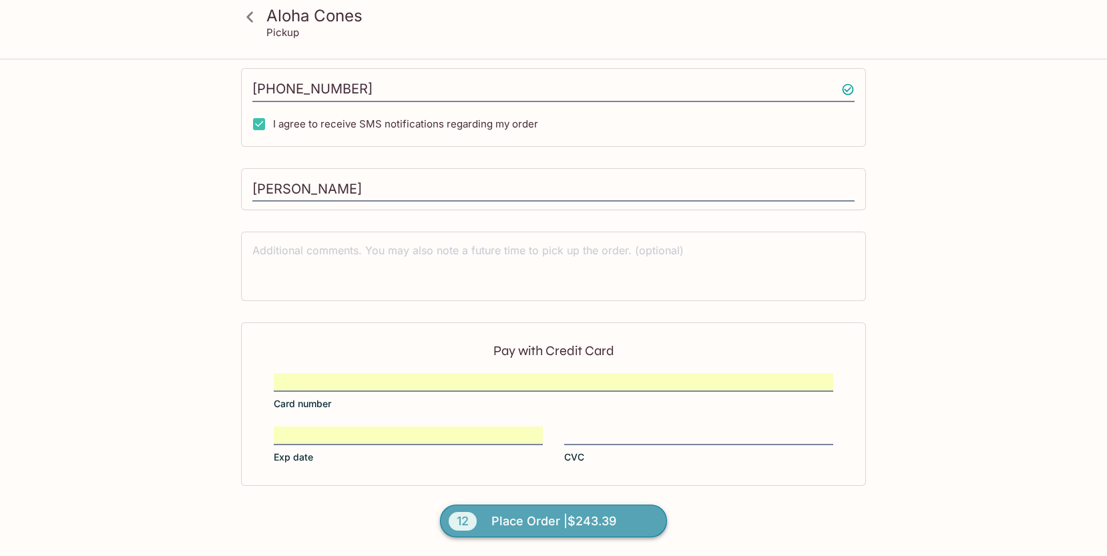
click at [507, 520] on span "Place Order | $243.39" at bounding box center [553, 521] width 125 height 21
